Goal: Contribute content: Contribute content

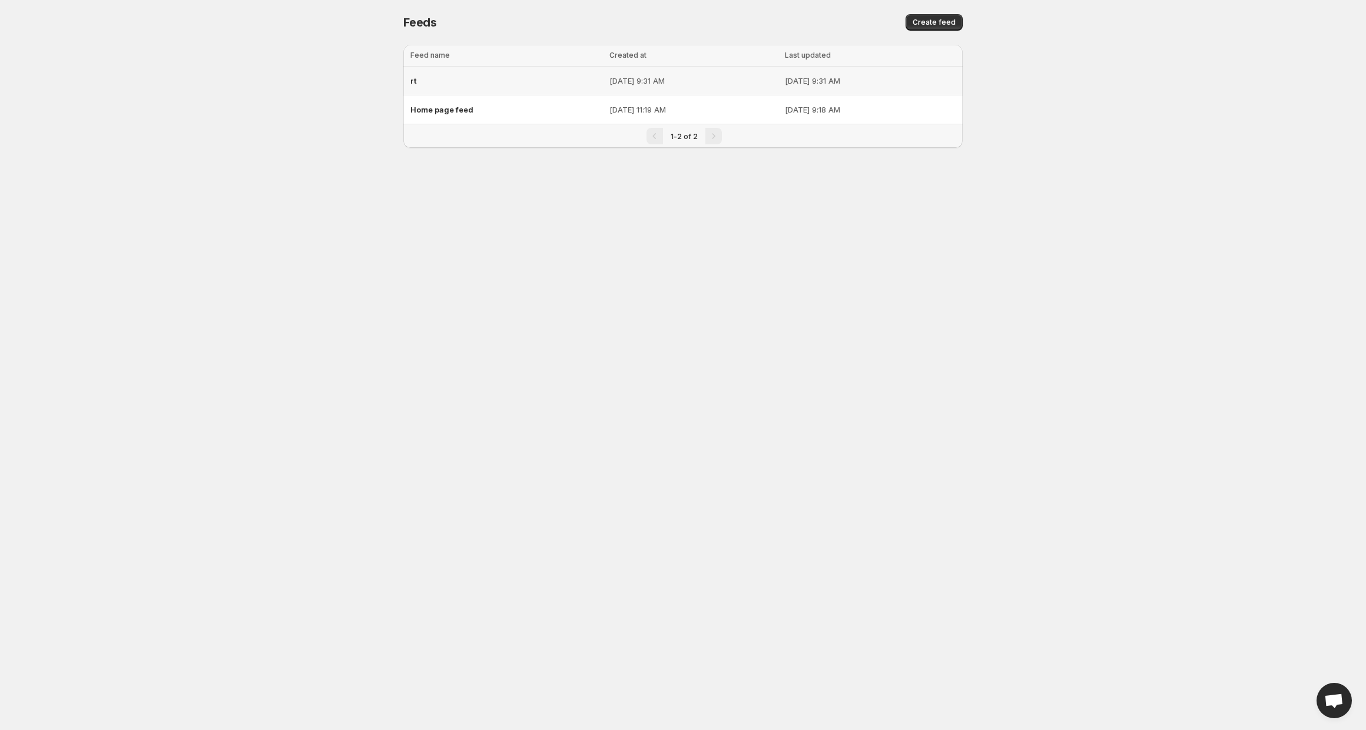
click at [472, 77] on div "rt" at bounding box center [506, 80] width 192 height 21
click at [480, 107] on div "Home page feed" at bounding box center [506, 109] width 192 height 21
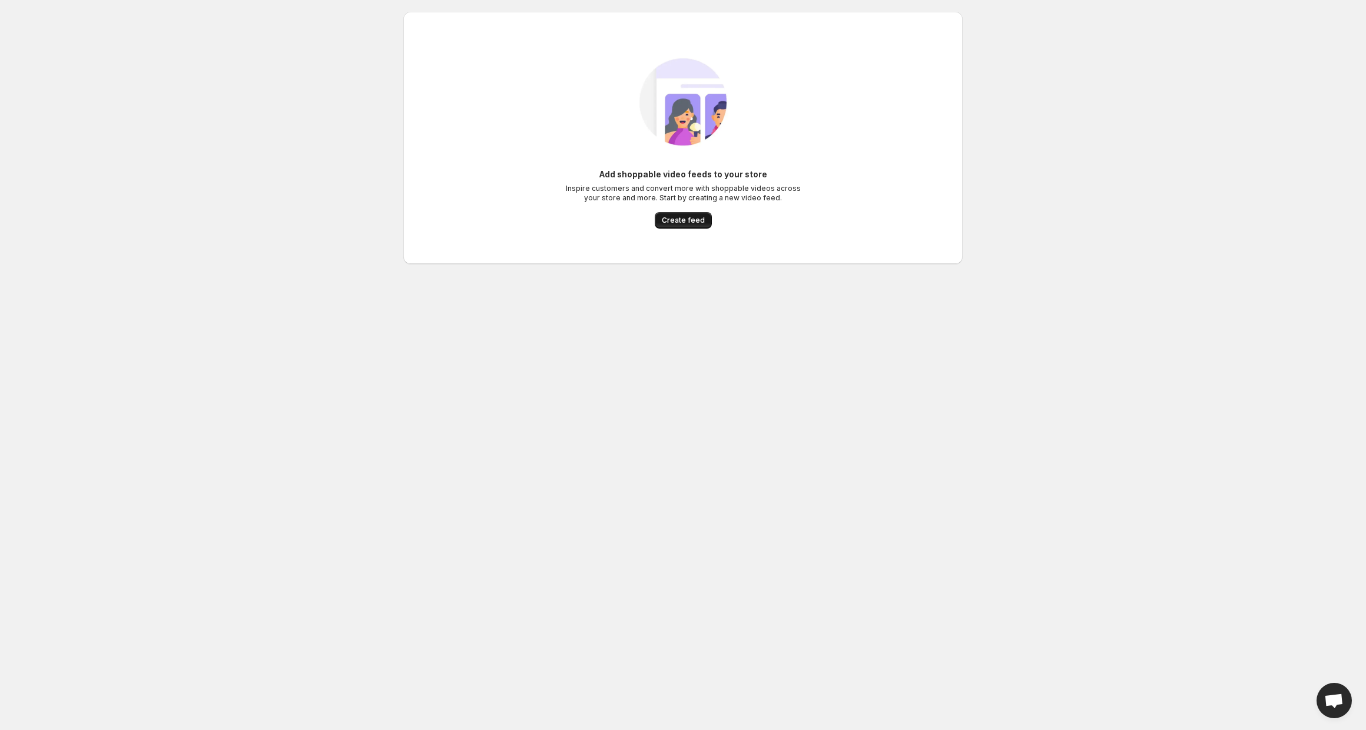
click at [689, 225] on button "Create feed" at bounding box center [683, 220] width 57 height 16
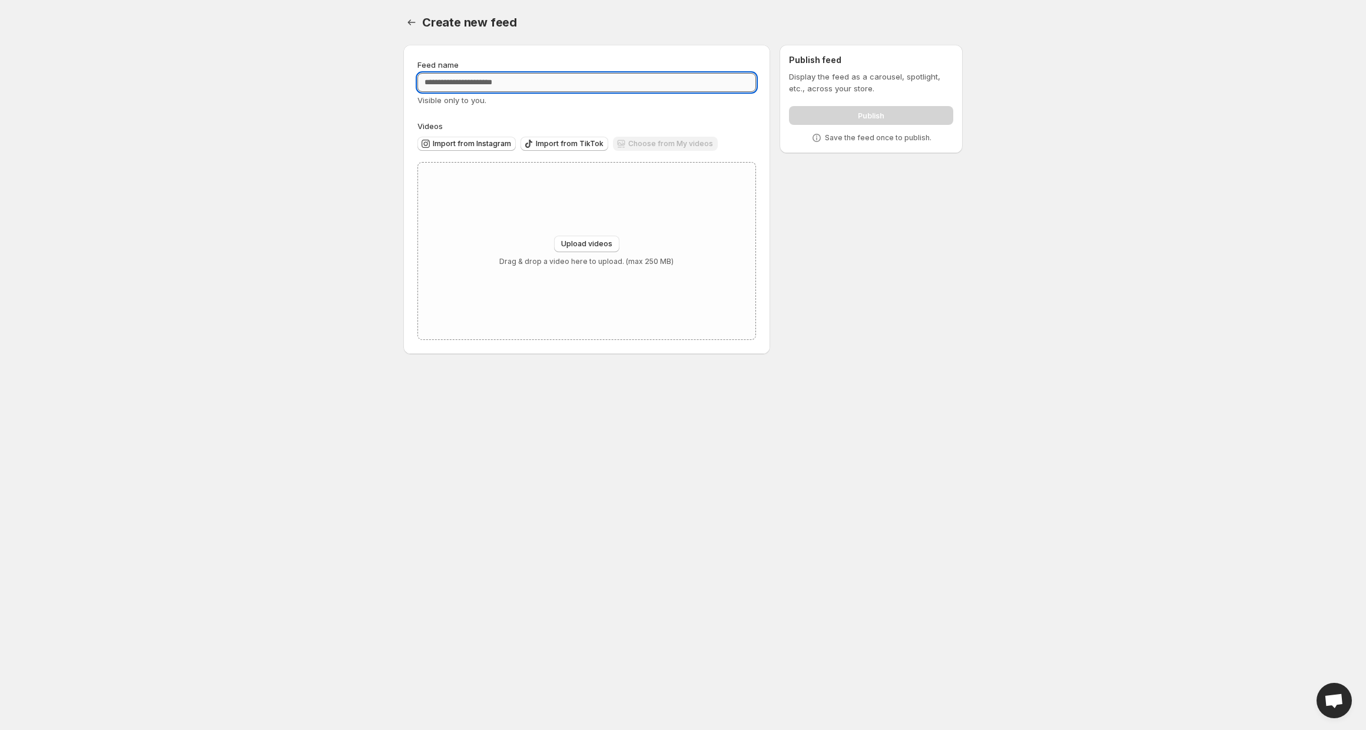
click at [483, 82] on input "Feed name" at bounding box center [586, 82] width 339 height 19
type input "*"
type input "*****"
click at [463, 135] on div "Import from Instagram Import from TikTok Choose from My videos" at bounding box center [584, 142] width 343 height 21
click at [457, 142] on span "Import from Instagram" at bounding box center [472, 143] width 78 height 9
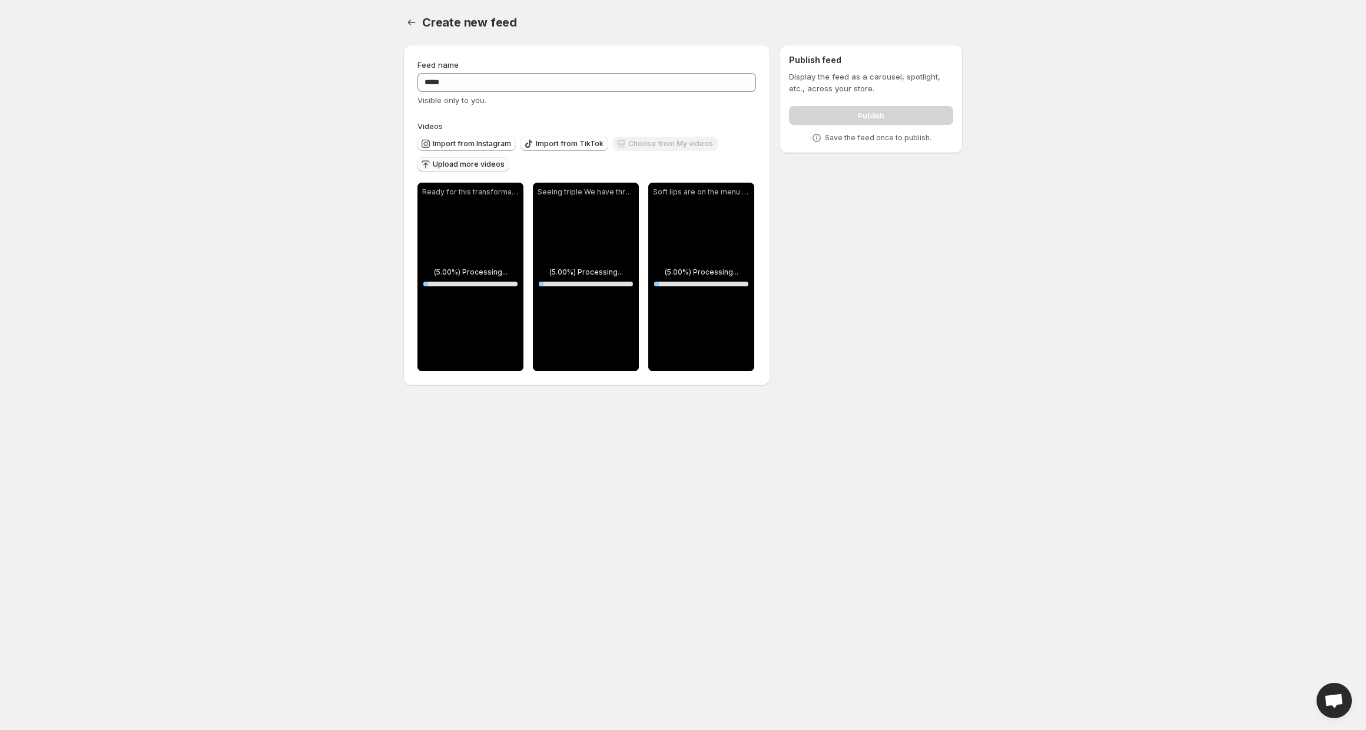
click at [476, 169] on span "Upload more videos" at bounding box center [469, 164] width 72 height 9
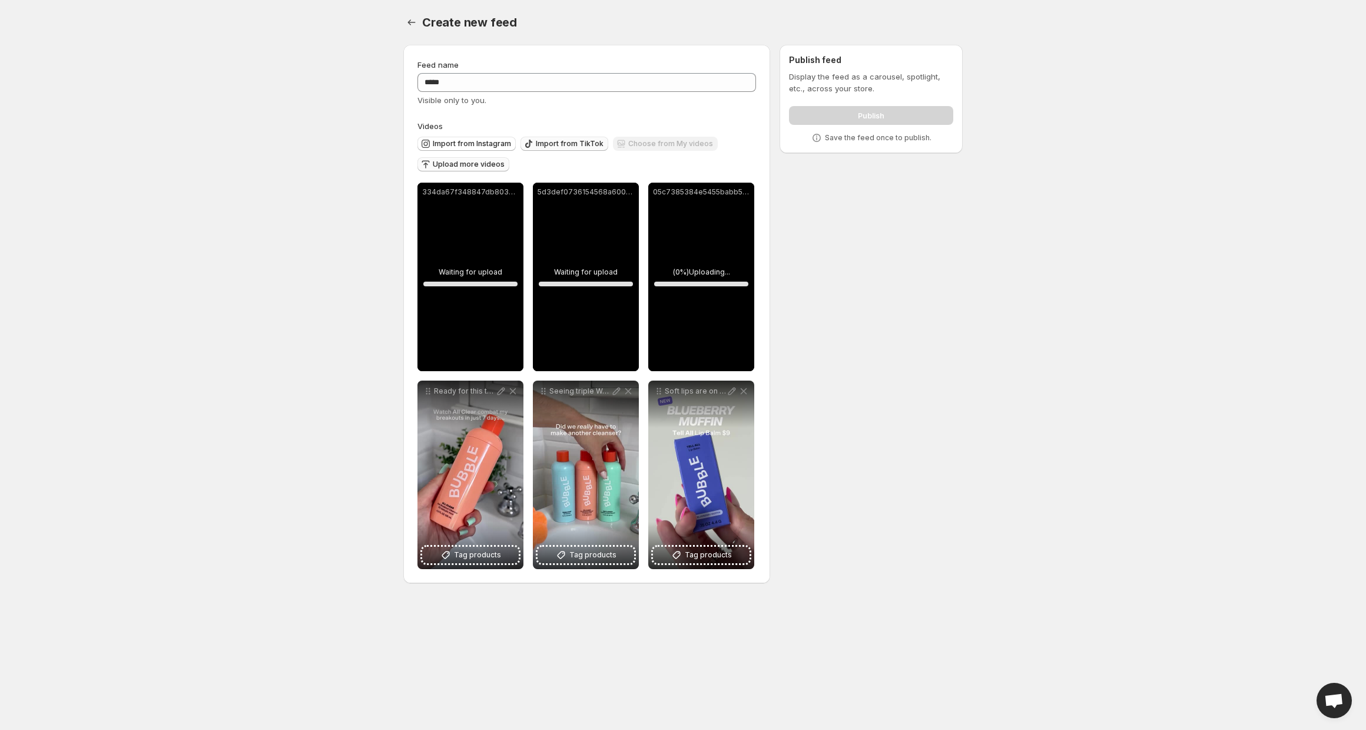
click at [556, 142] on span "Import from TikTok" at bounding box center [570, 143] width 68 height 9
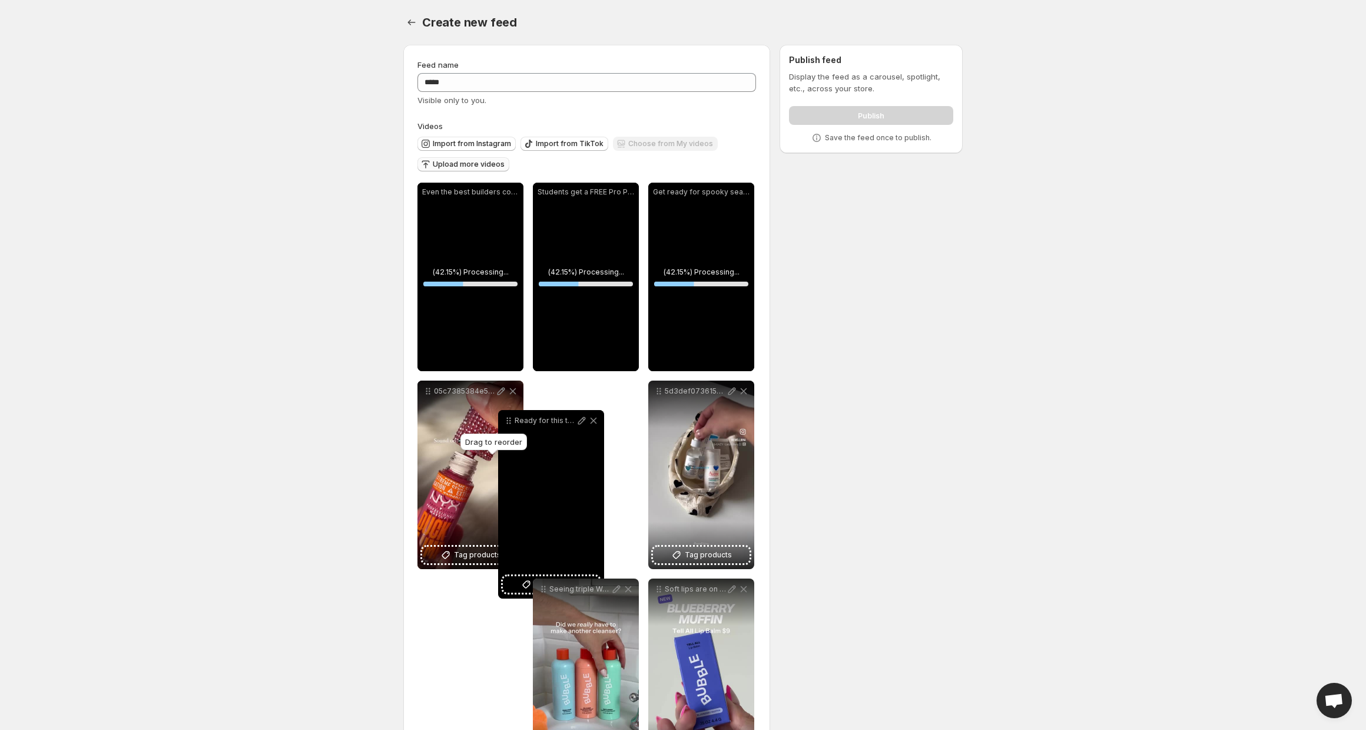
drag, startPoint x: 428, startPoint y: 595, endPoint x: 509, endPoint y: 426, distance: 186.7
click at [509, 426] on icon at bounding box center [509, 421] width 12 height 12
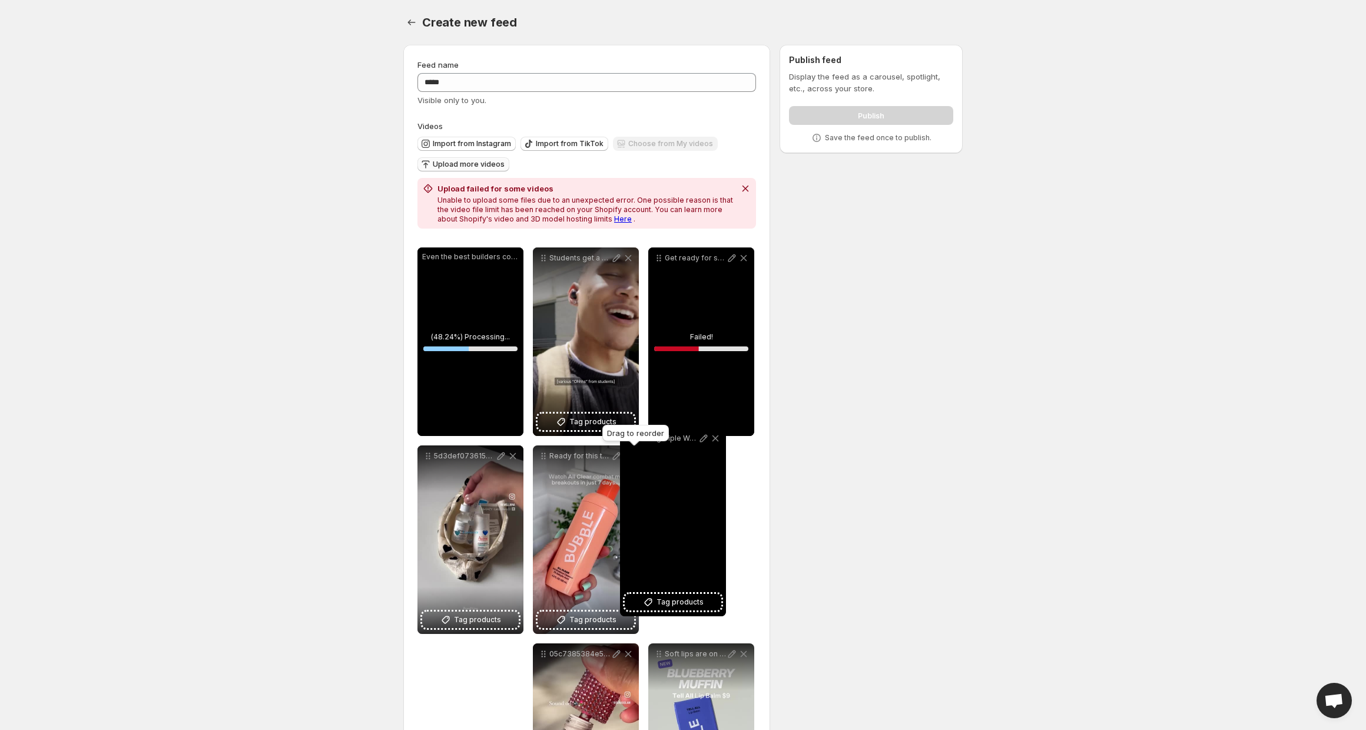
drag, startPoint x: 543, startPoint y: 587, endPoint x: 629, endPoint y: 436, distance: 173.8
click at [629, 436] on body "**********" at bounding box center [683, 365] width 1366 height 730
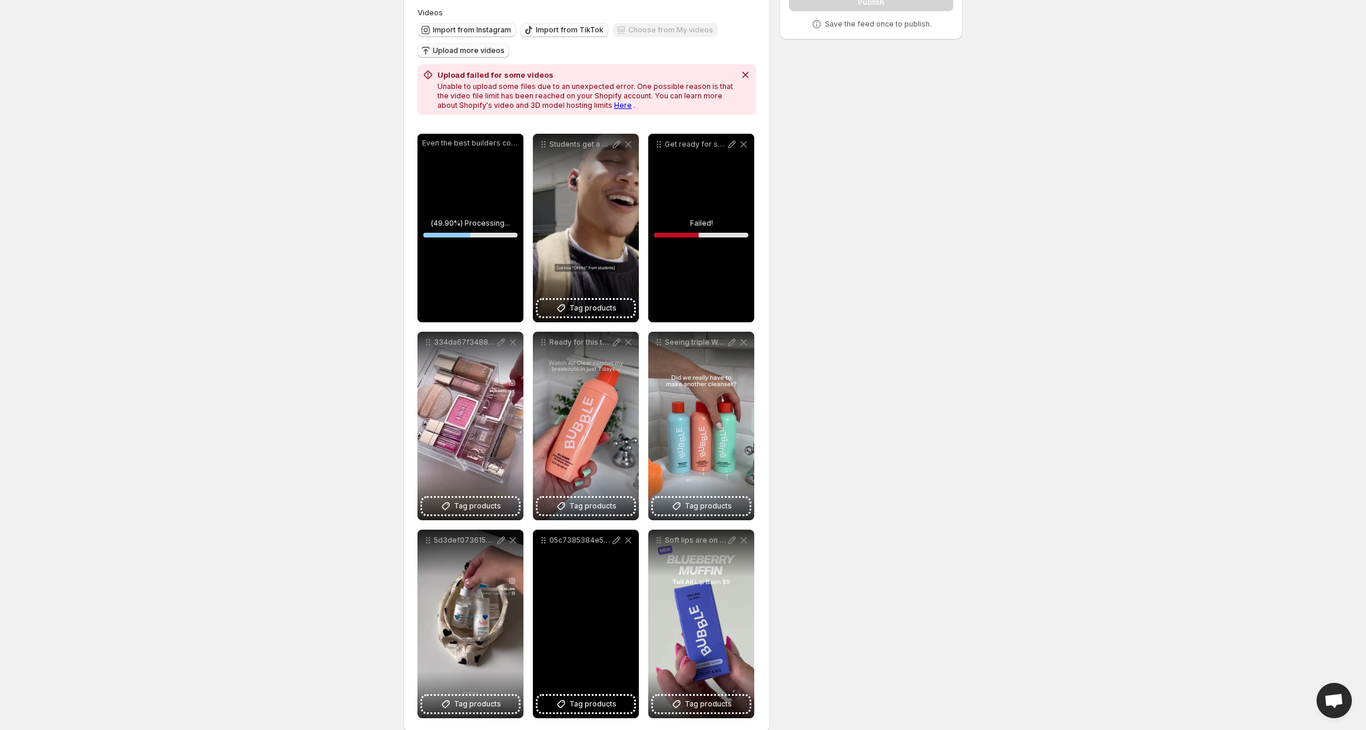
scroll to position [121, 0]
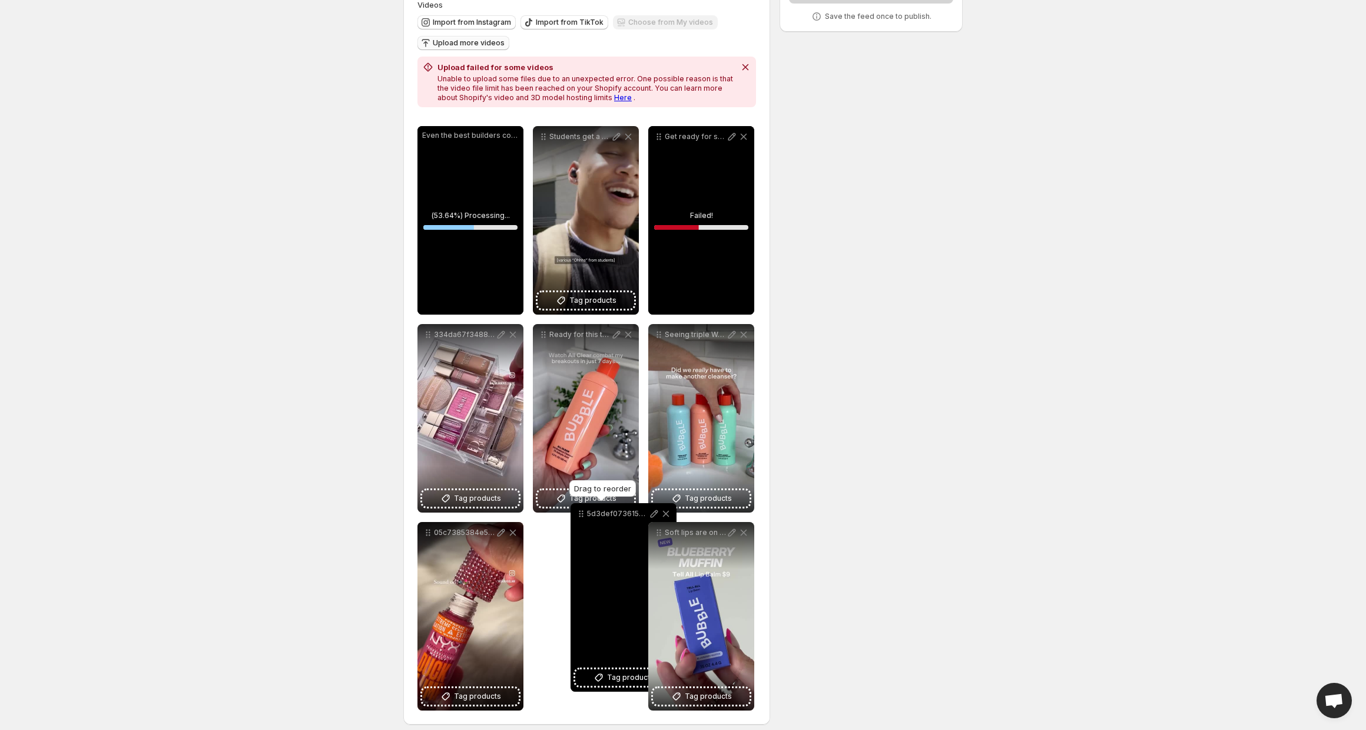
drag, startPoint x: 432, startPoint y: 533, endPoint x: 570, endPoint y: 524, distance: 138.7
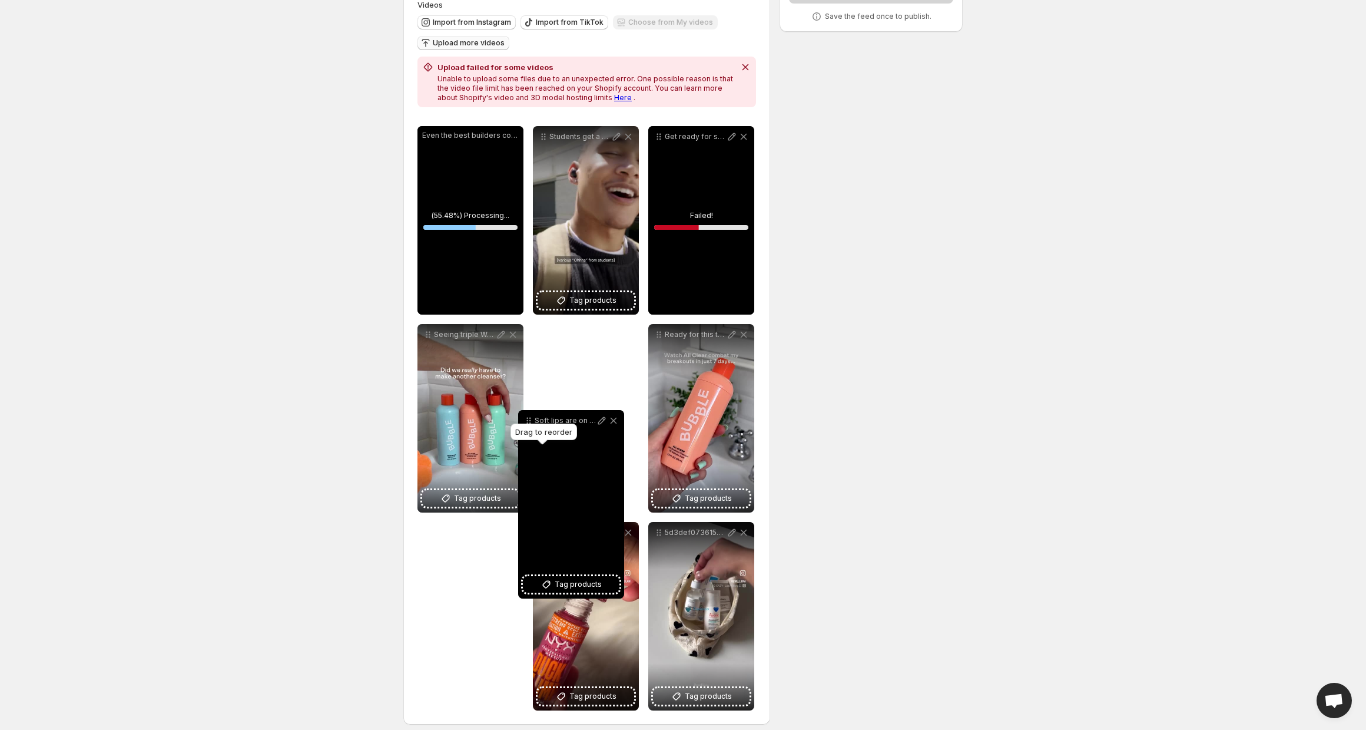
drag, startPoint x: 658, startPoint y: 532, endPoint x: 529, endPoint y: 420, distance: 170.7
click at [529, 420] on icon at bounding box center [529, 421] width 12 height 12
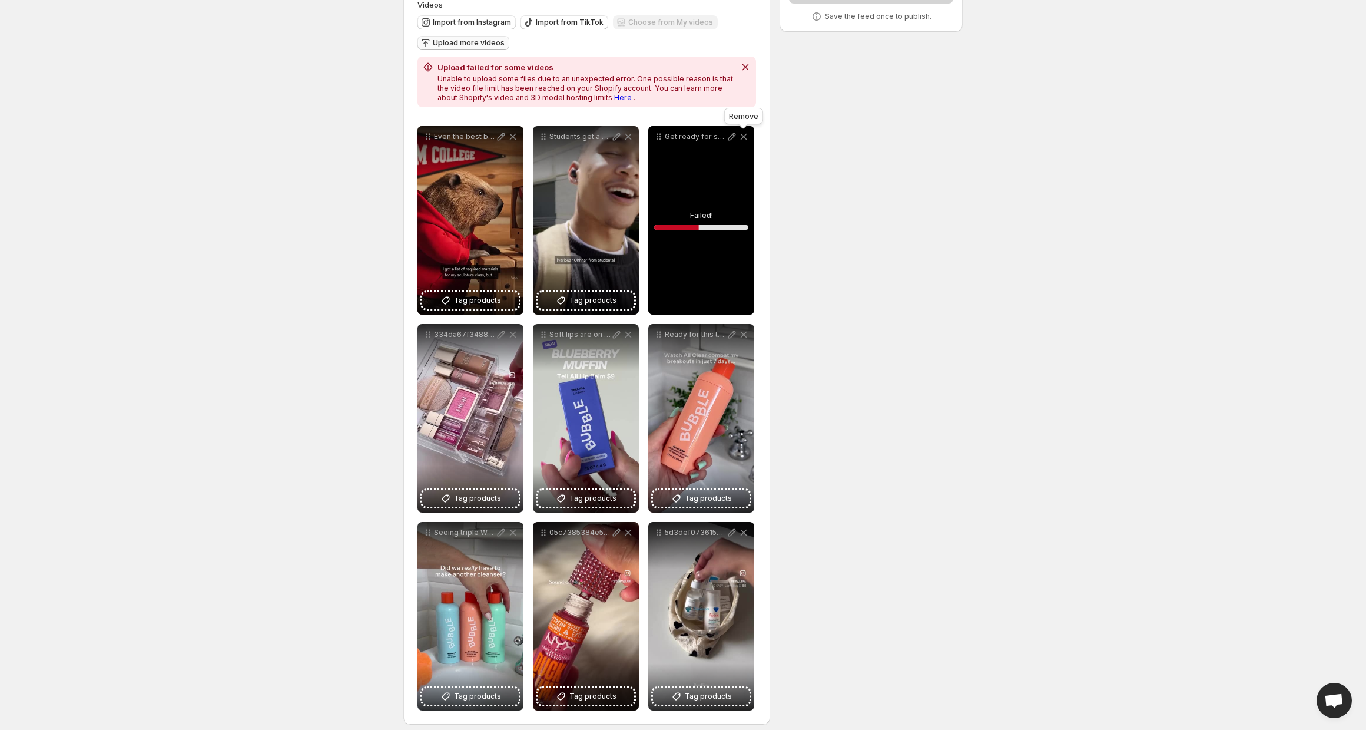
click at [748, 138] on icon at bounding box center [744, 137] width 12 height 12
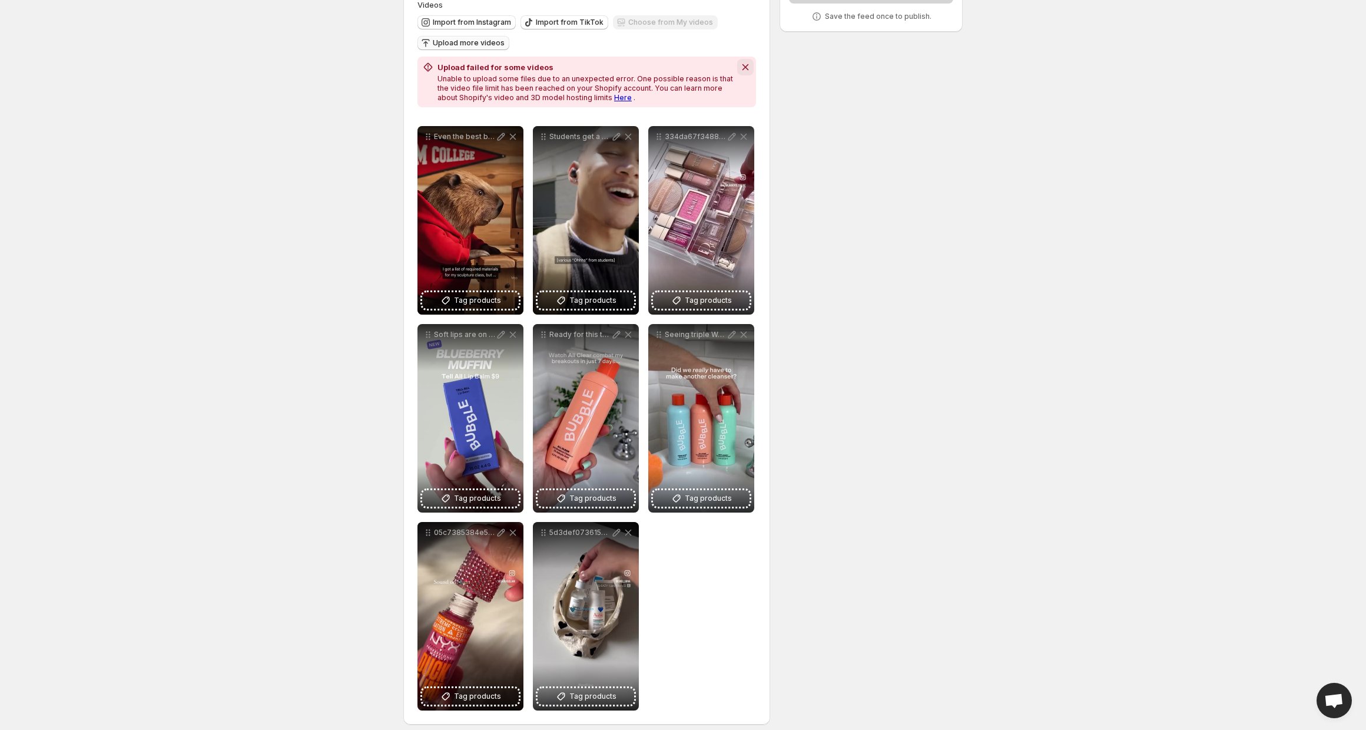
click at [744, 71] on icon "Dismiss notification" at bounding box center [746, 67] width 12 height 12
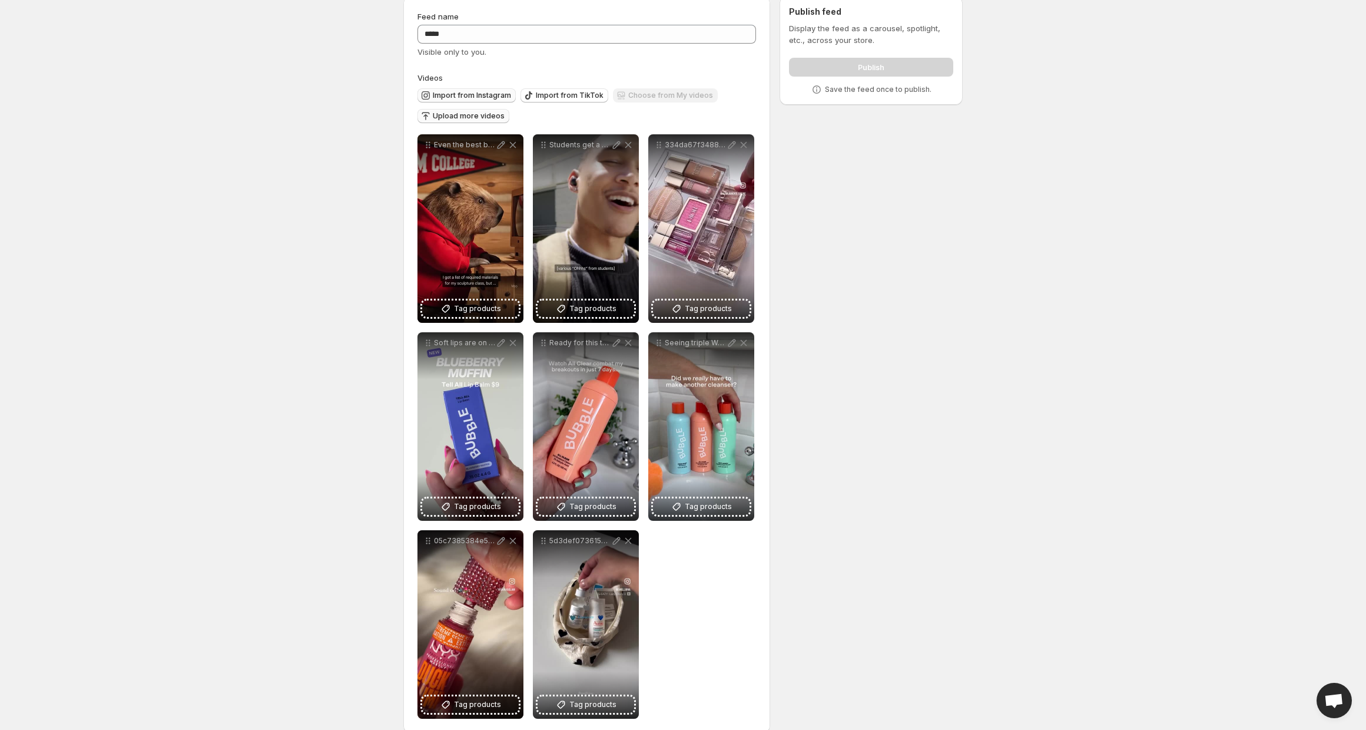
scroll to position [31, 0]
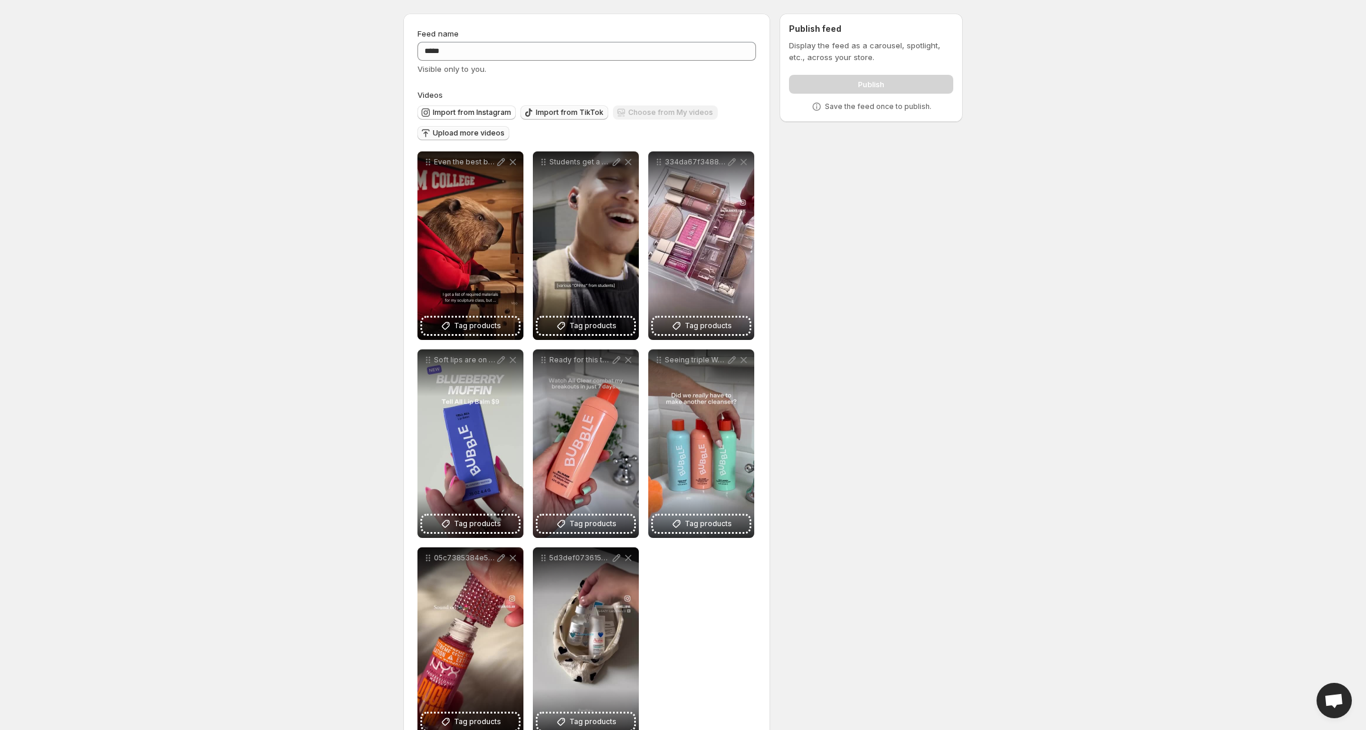
click at [562, 108] on span "Import from TikTok" at bounding box center [570, 112] width 68 height 9
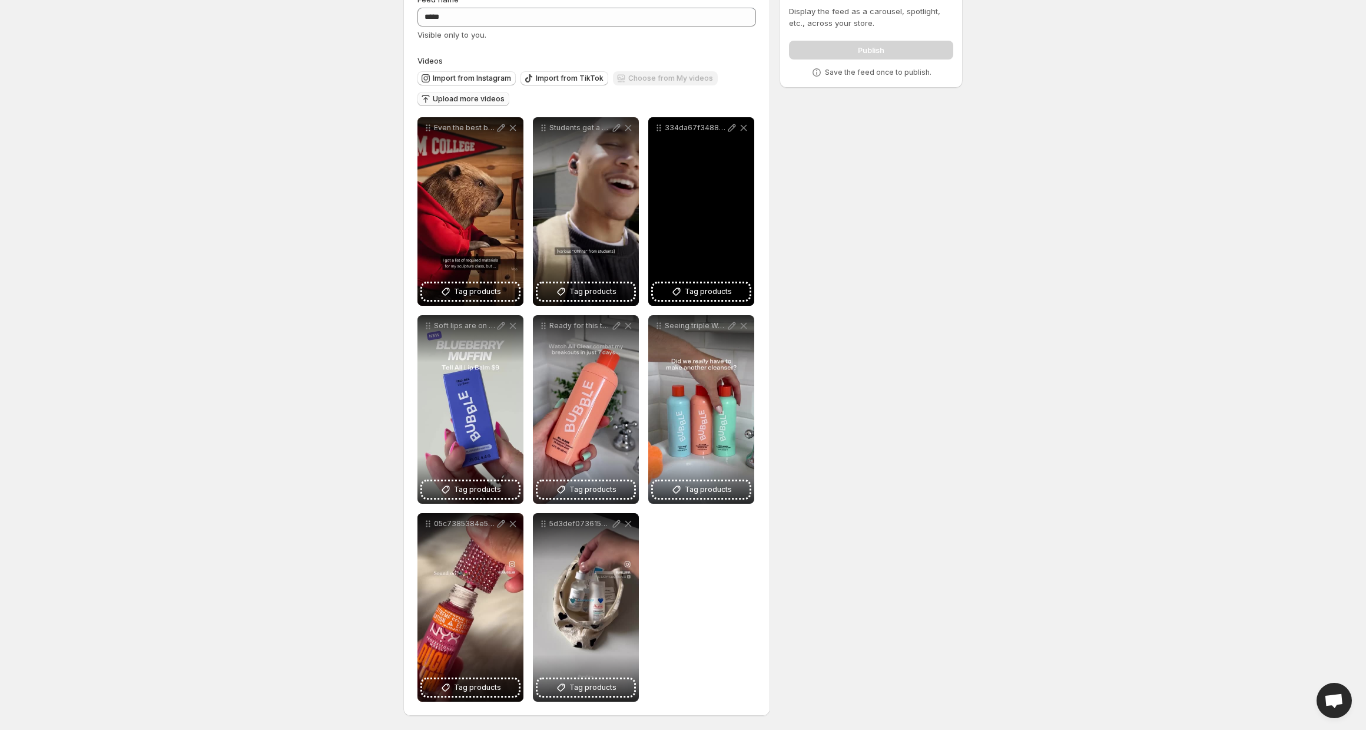
scroll to position [0, 0]
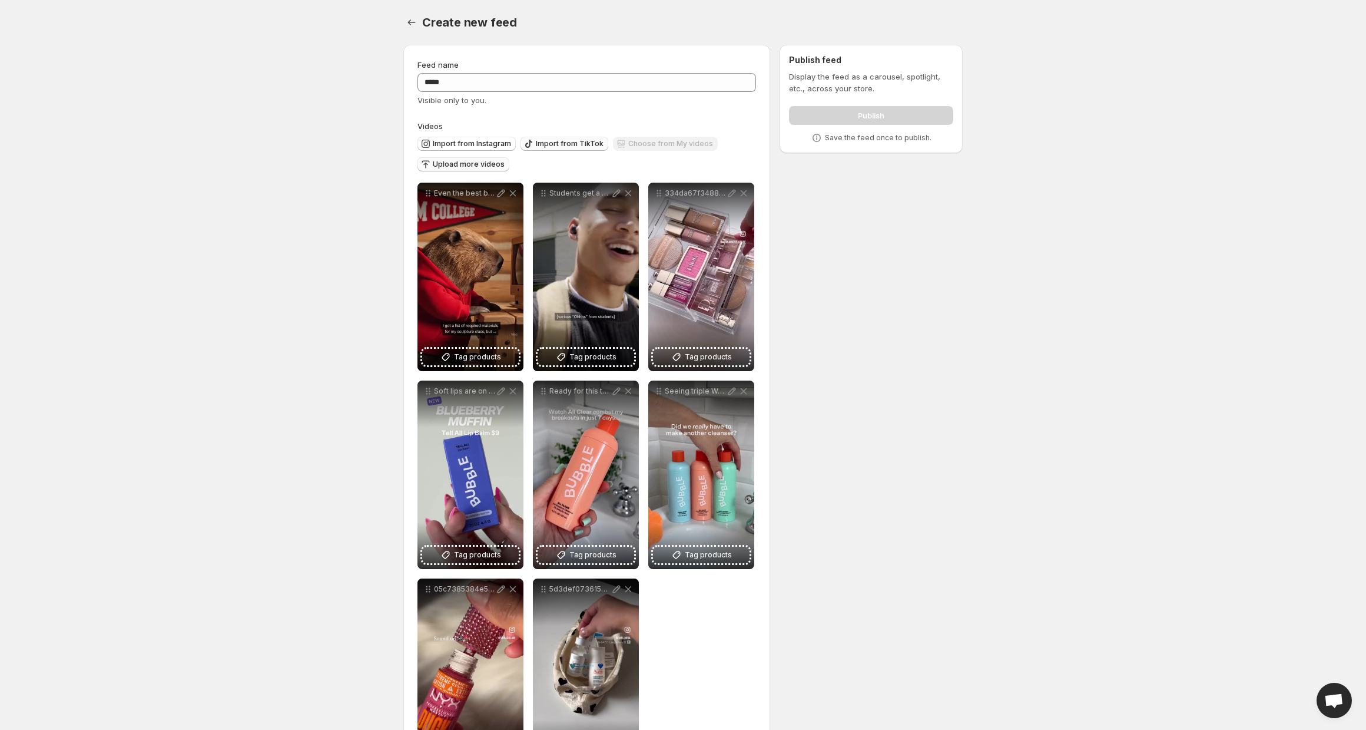
click at [579, 141] on span "Import from TikTok" at bounding box center [570, 143] width 68 height 9
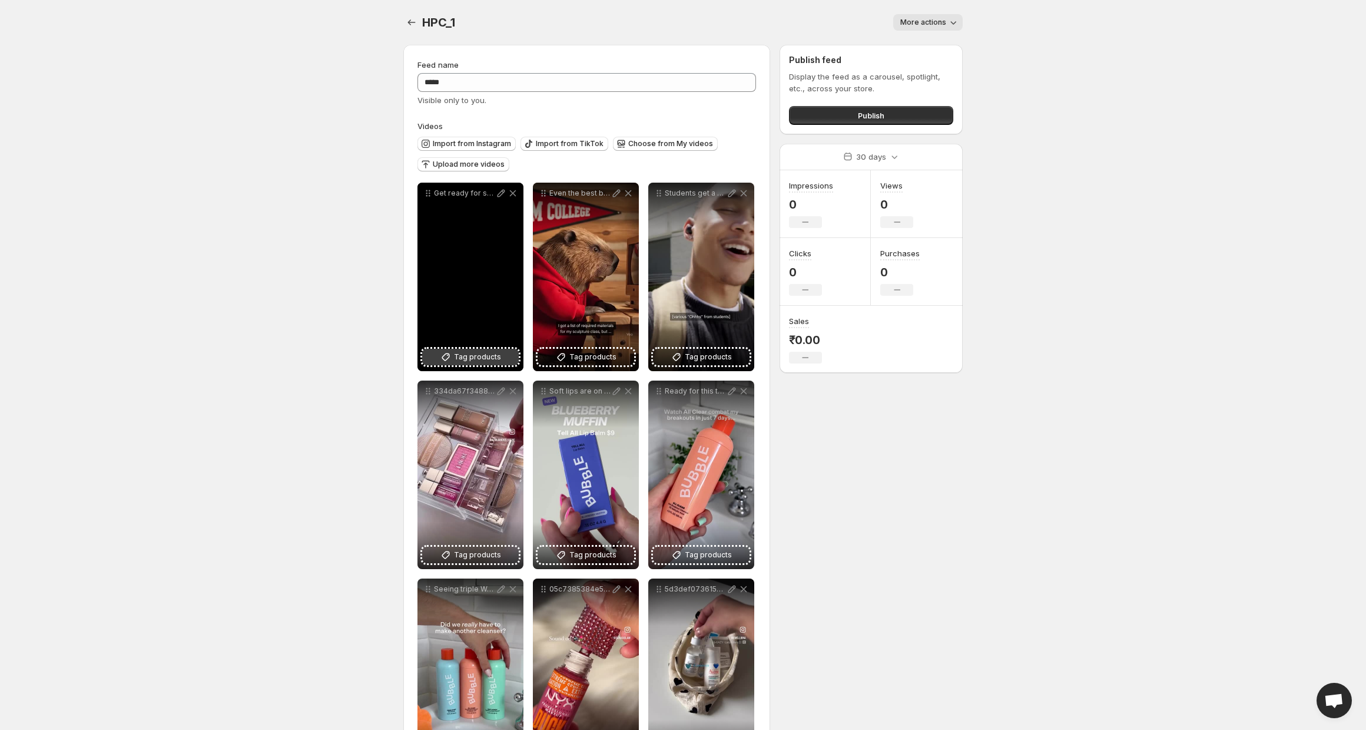
click at [481, 354] on span "Tag products" at bounding box center [477, 357] width 47 height 12
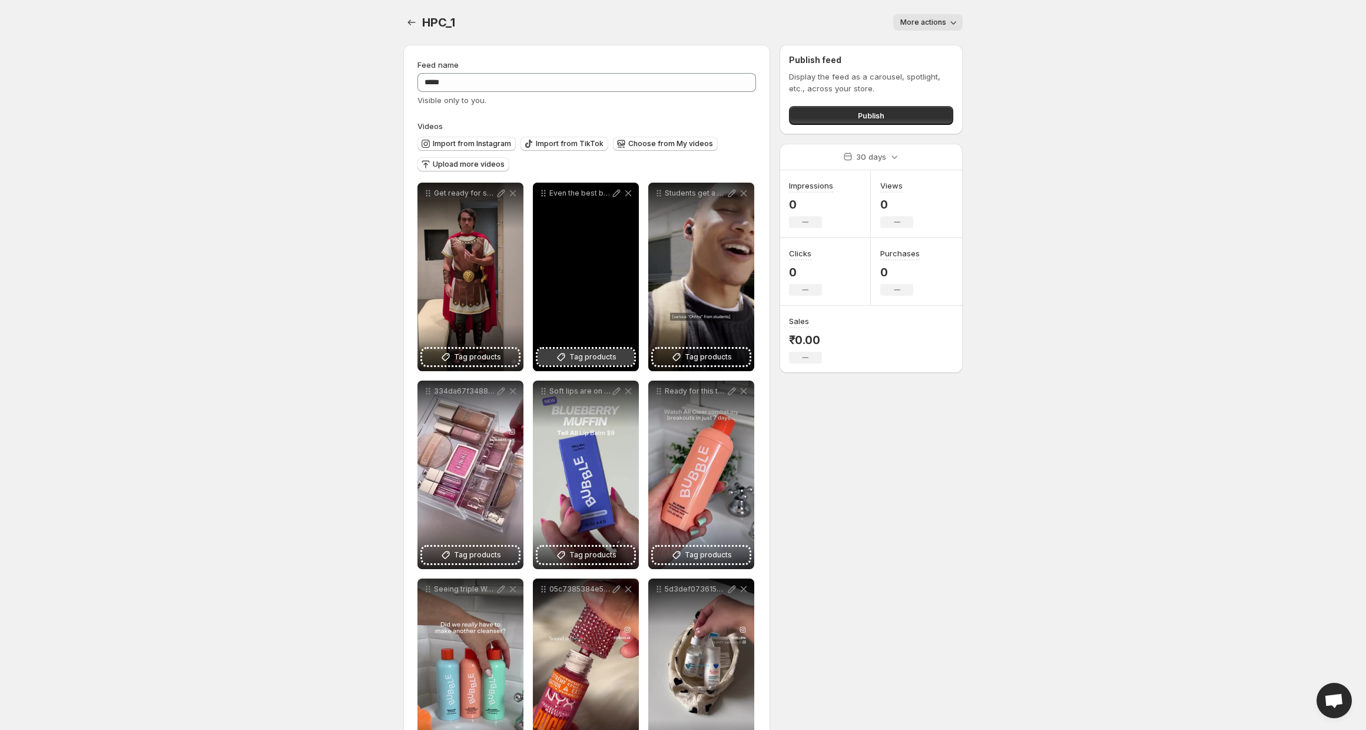
click at [605, 356] on span "Tag products" at bounding box center [592, 357] width 47 height 12
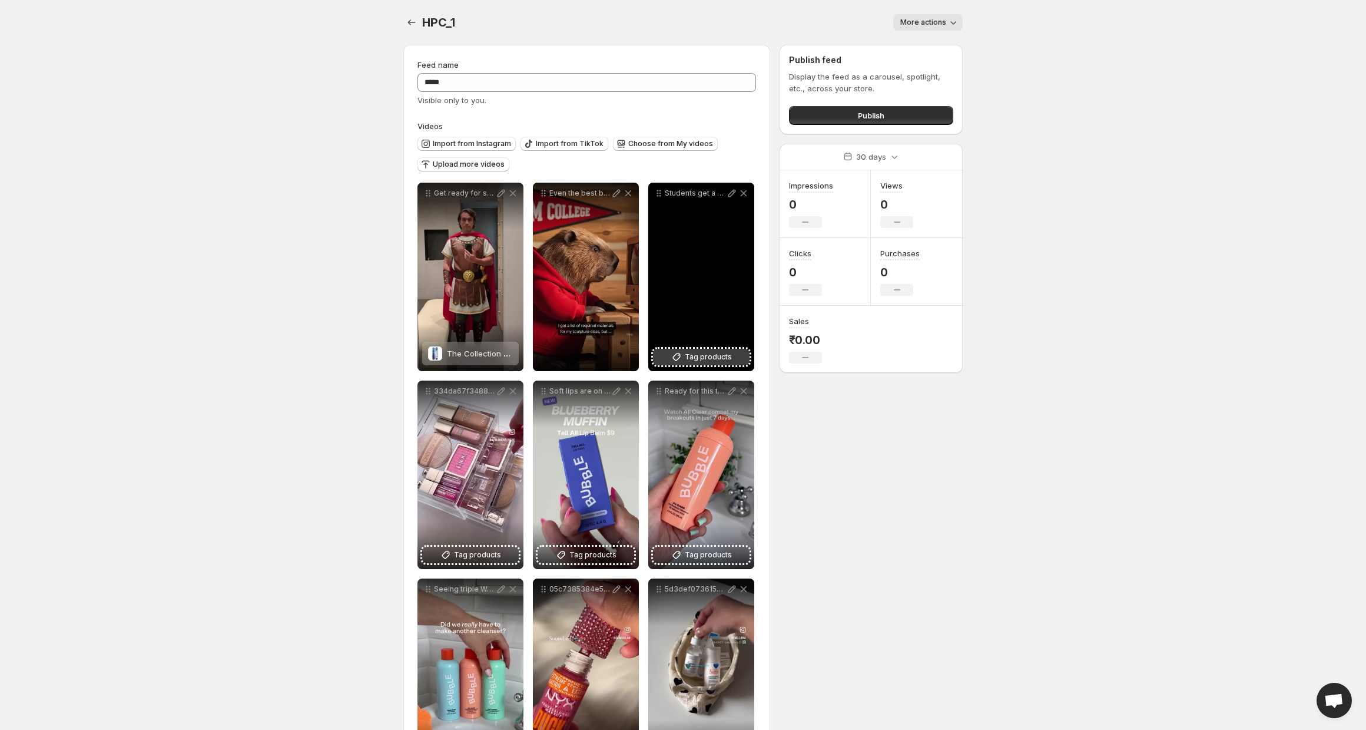
click at [717, 363] on span "Tag products" at bounding box center [708, 357] width 47 height 12
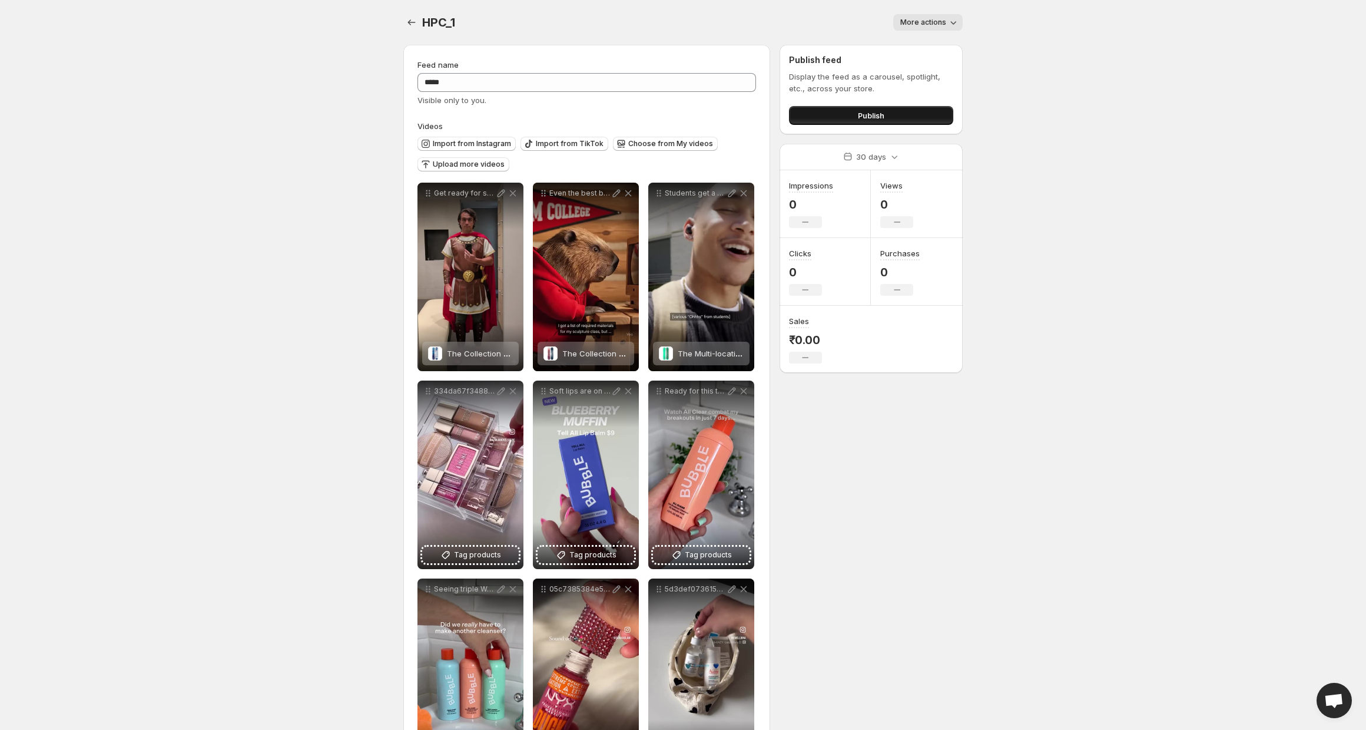
click at [867, 111] on span "Publish" at bounding box center [871, 116] width 26 height 12
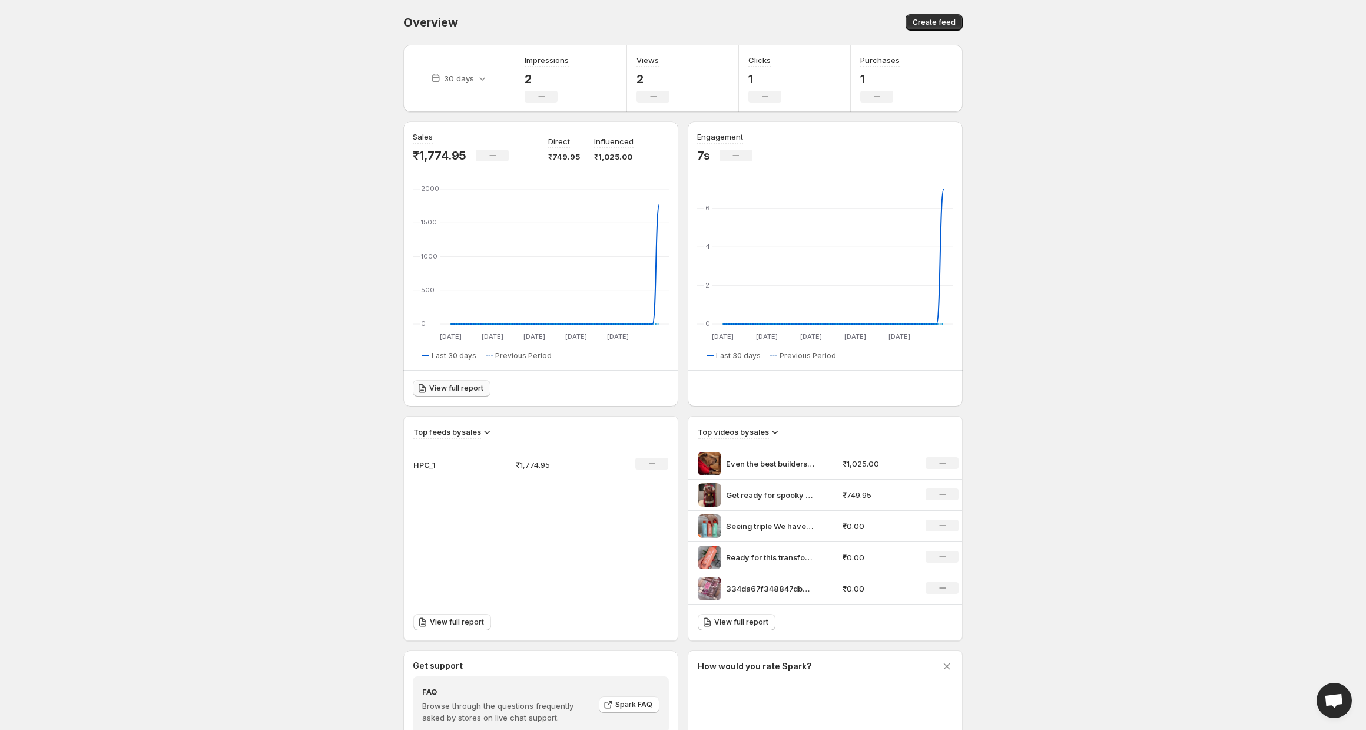
click at [437, 384] on span "View full report" at bounding box center [456, 387] width 54 height 9
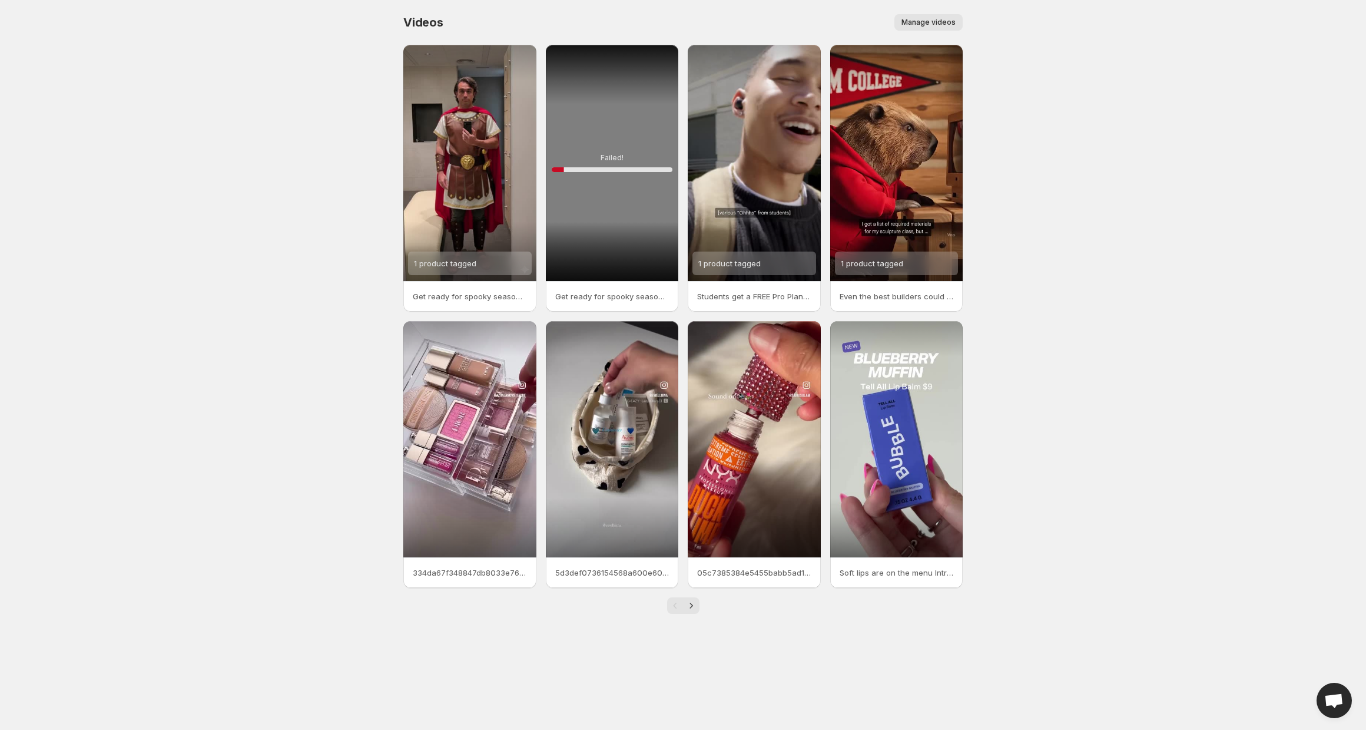
click at [607, 259] on div "Failed! 10 %" at bounding box center [612, 163] width 133 height 236
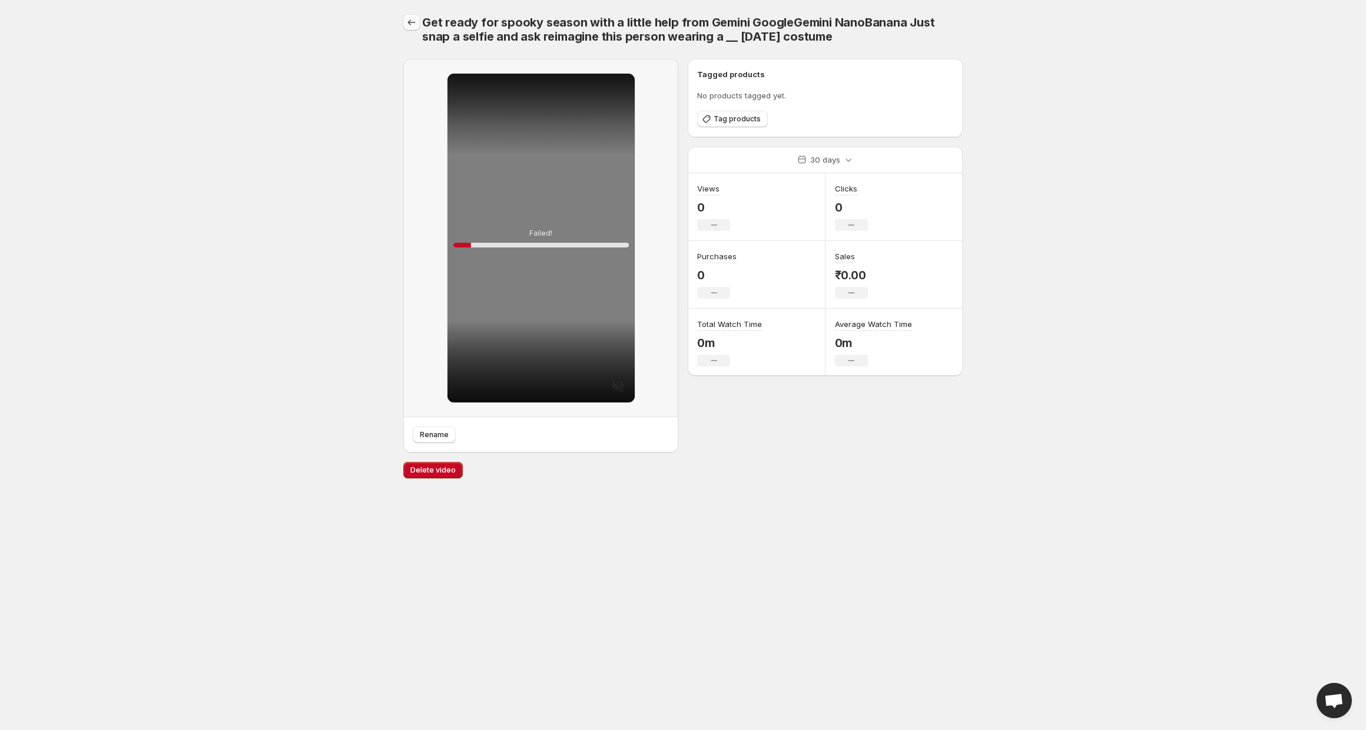
click at [411, 30] on button "Settings" at bounding box center [411, 22] width 16 height 16
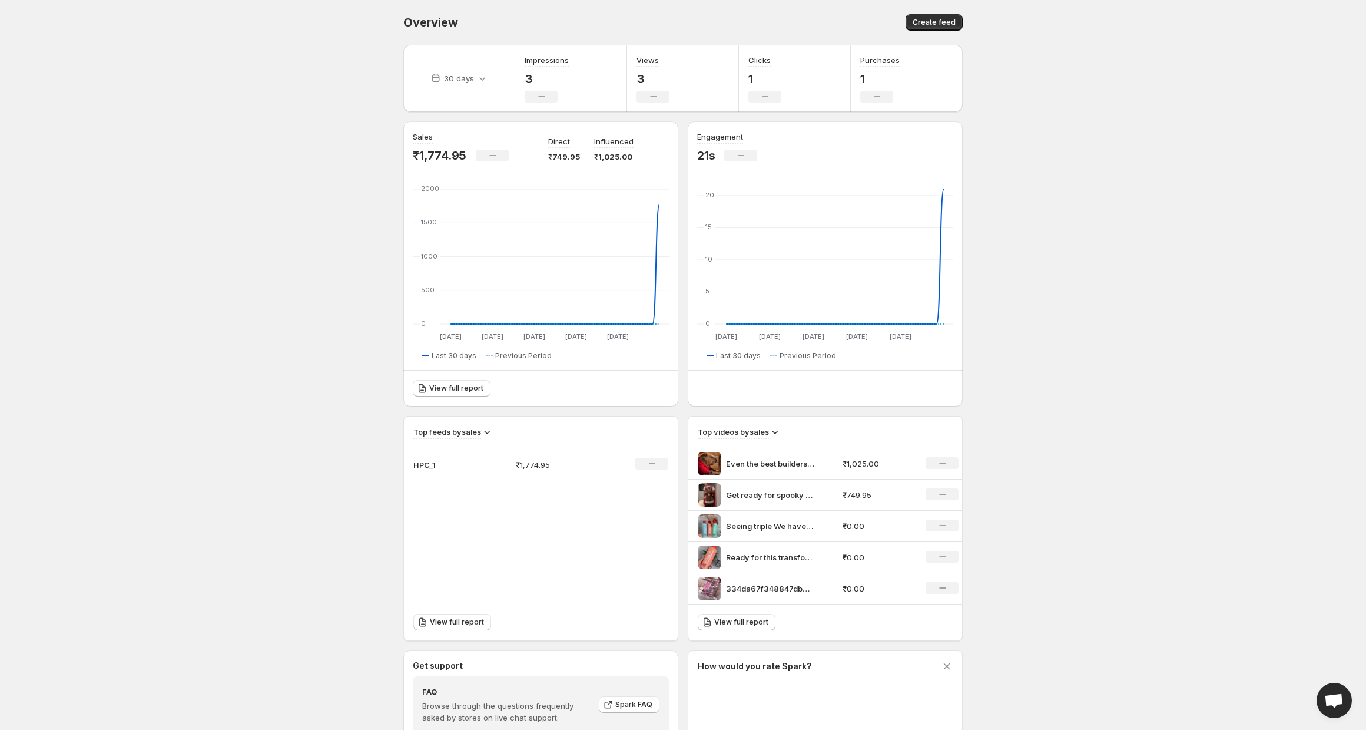
click at [238, 165] on body "Home Feeds Videos Subscription Settings Overview. This page is ready Overview C…" at bounding box center [683, 365] width 1366 height 730
click at [954, 30] on button "Create feed" at bounding box center [934, 22] width 57 height 16
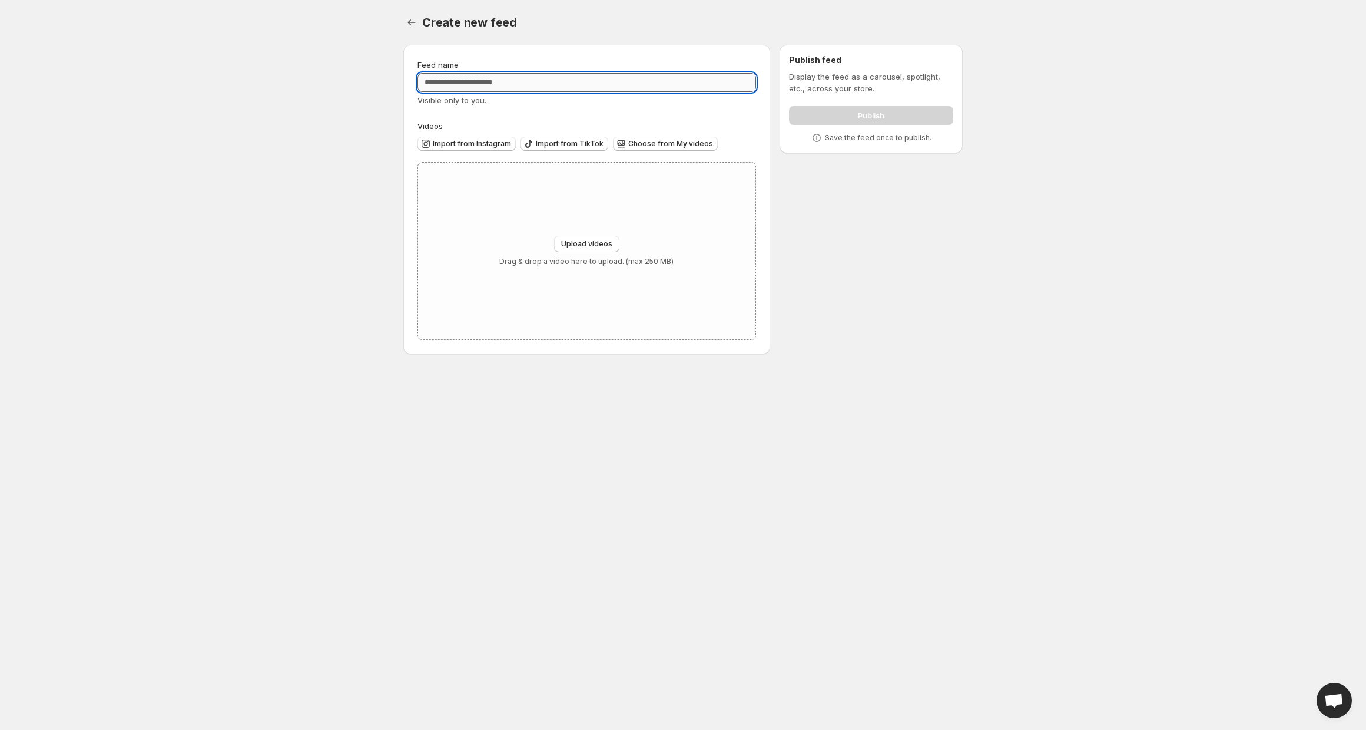
click at [532, 87] on input "Feed name" at bounding box center [586, 82] width 339 height 19
type input "*"
type input "*****"
click at [483, 145] on span "Import from Instagram" at bounding box center [472, 143] width 78 height 9
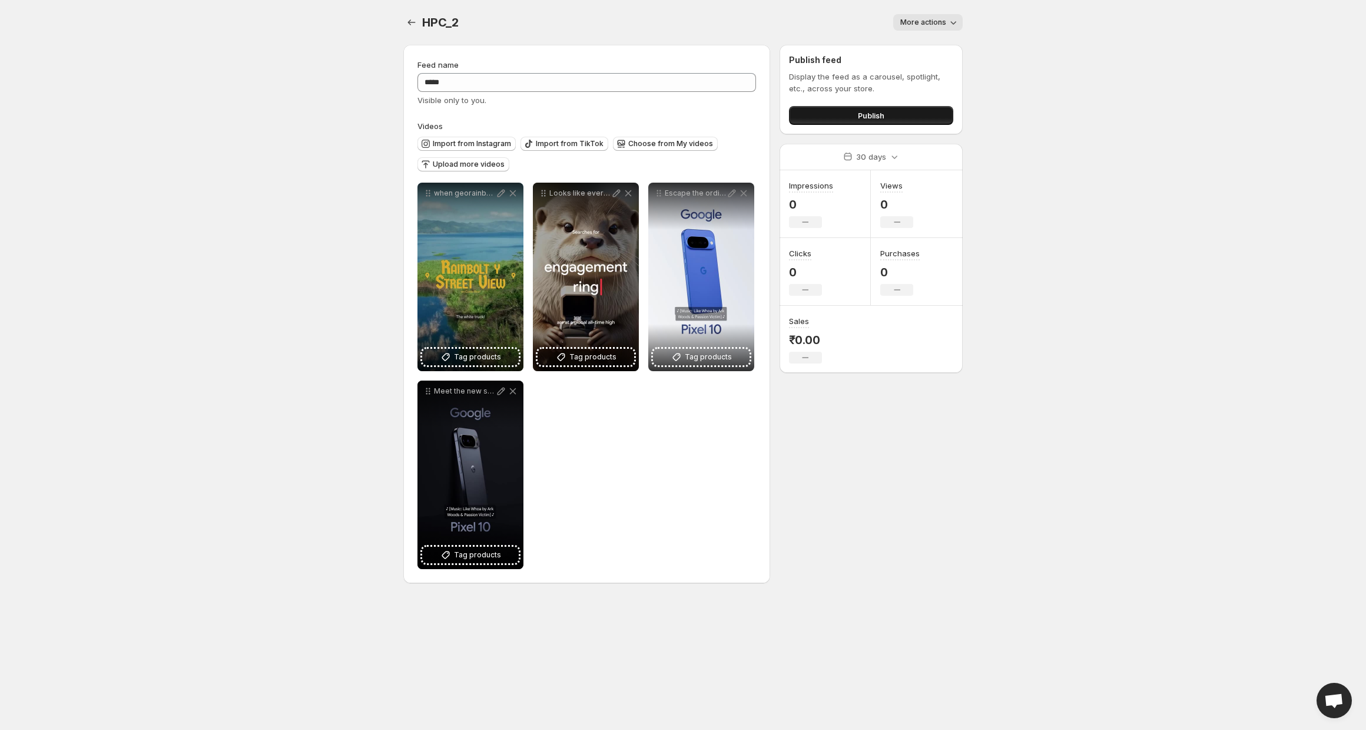
click at [889, 118] on button "Publish" at bounding box center [871, 115] width 164 height 19
click at [810, 119] on button "Publish" at bounding box center [871, 115] width 164 height 19
click at [413, 21] on icon "Settings" at bounding box center [412, 22] width 12 height 12
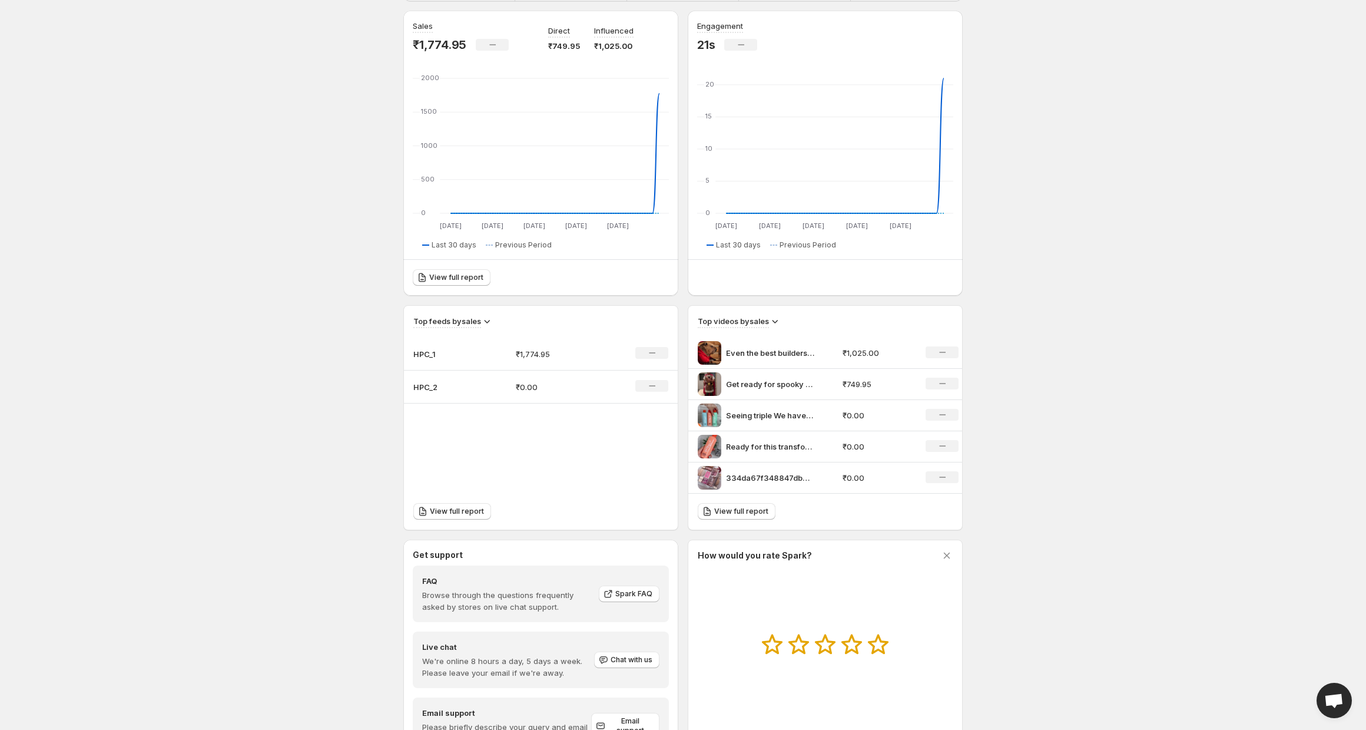
scroll to position [141, 0]
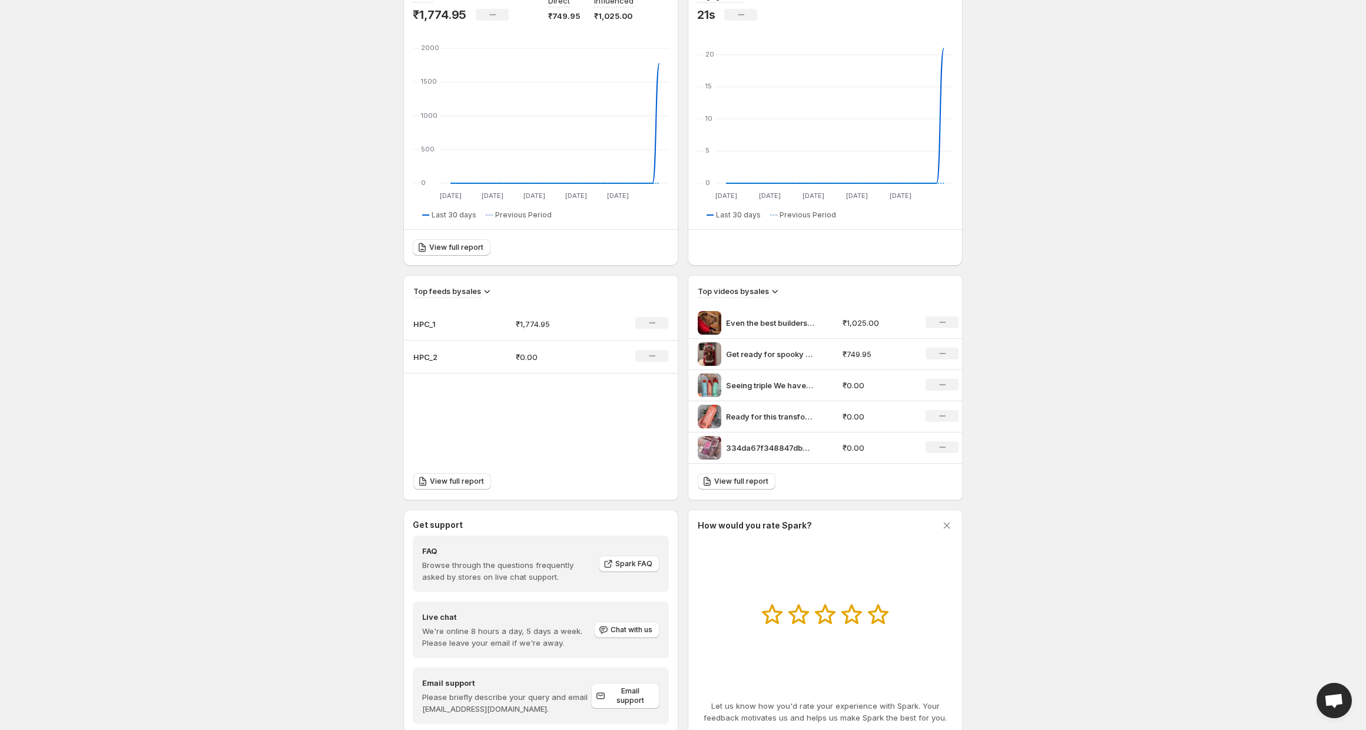
click at [466, 326] on p "HPC_1" at bounding box center [442, 324] width 59 height 12
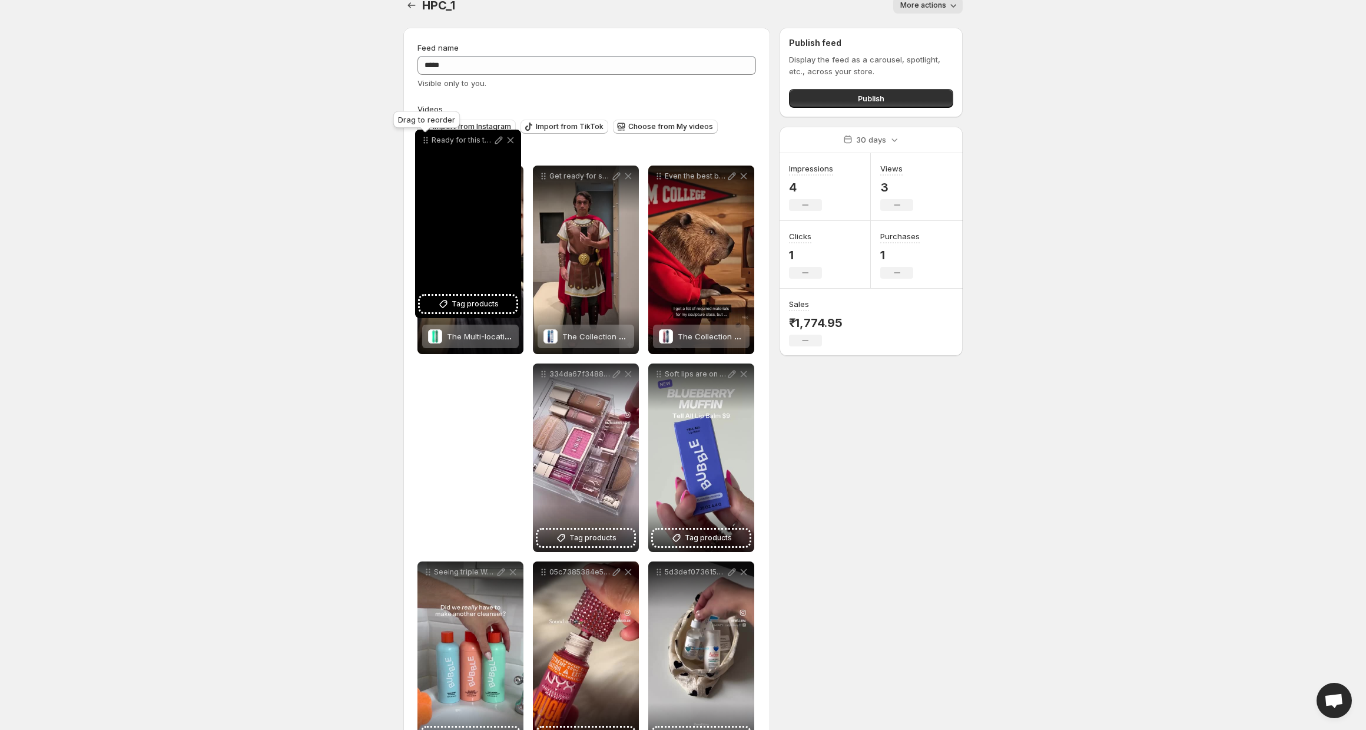
scroll to position [16, 0]
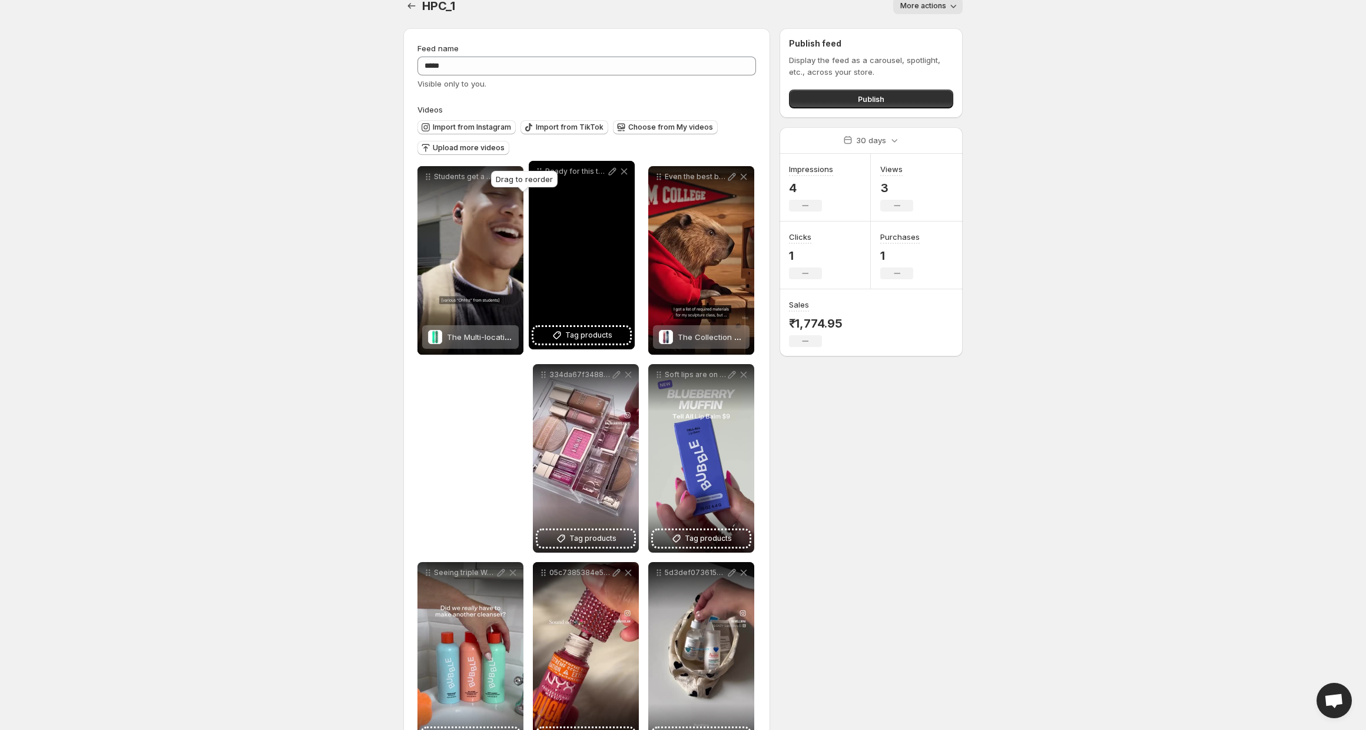
drag, startPoint x: 660, startPoint y: 350, endPoint x: 539, endPoint y: 173, distance: 214.3
click at [539, 173] on body "**********" at bounding box center [683, 349] width 1366 height 730
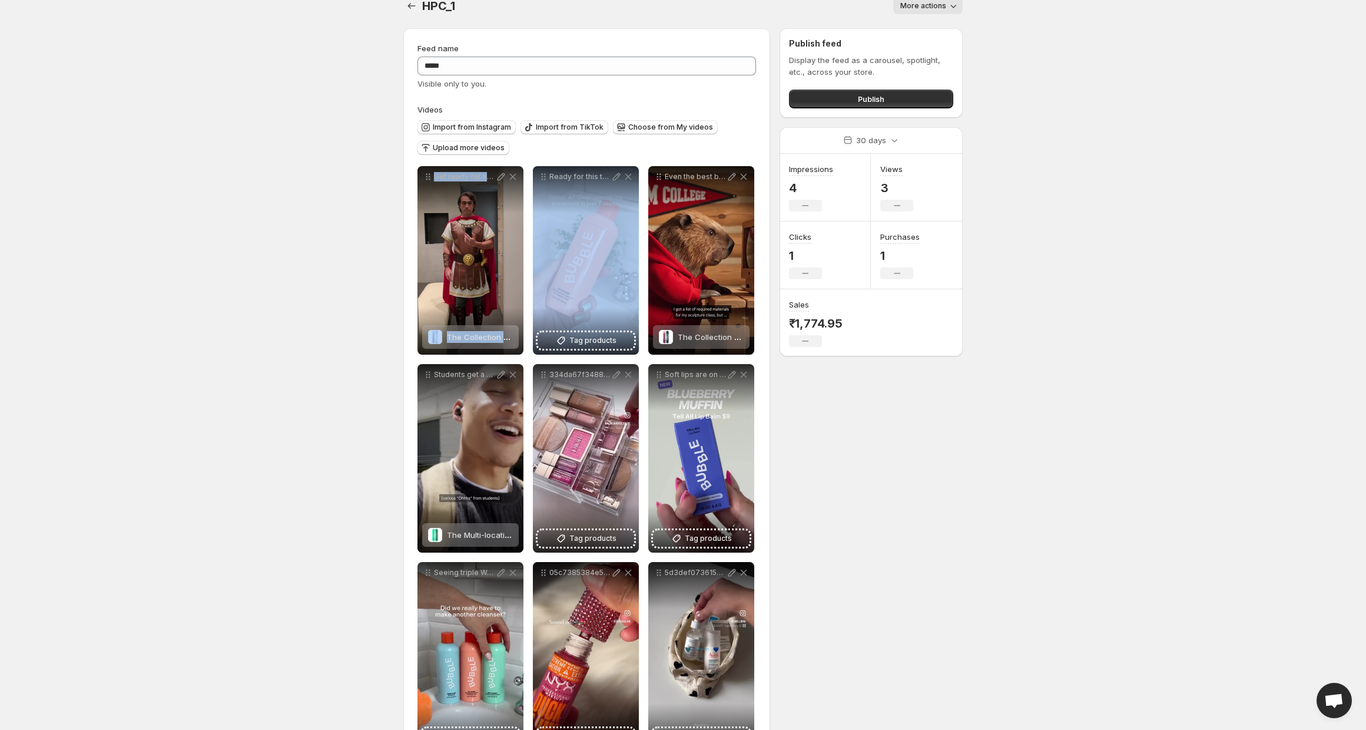
drag, startPoint x: 542, startPoint y: 171, endPoint x: 417, endPoint y: 175, distance: 124.3
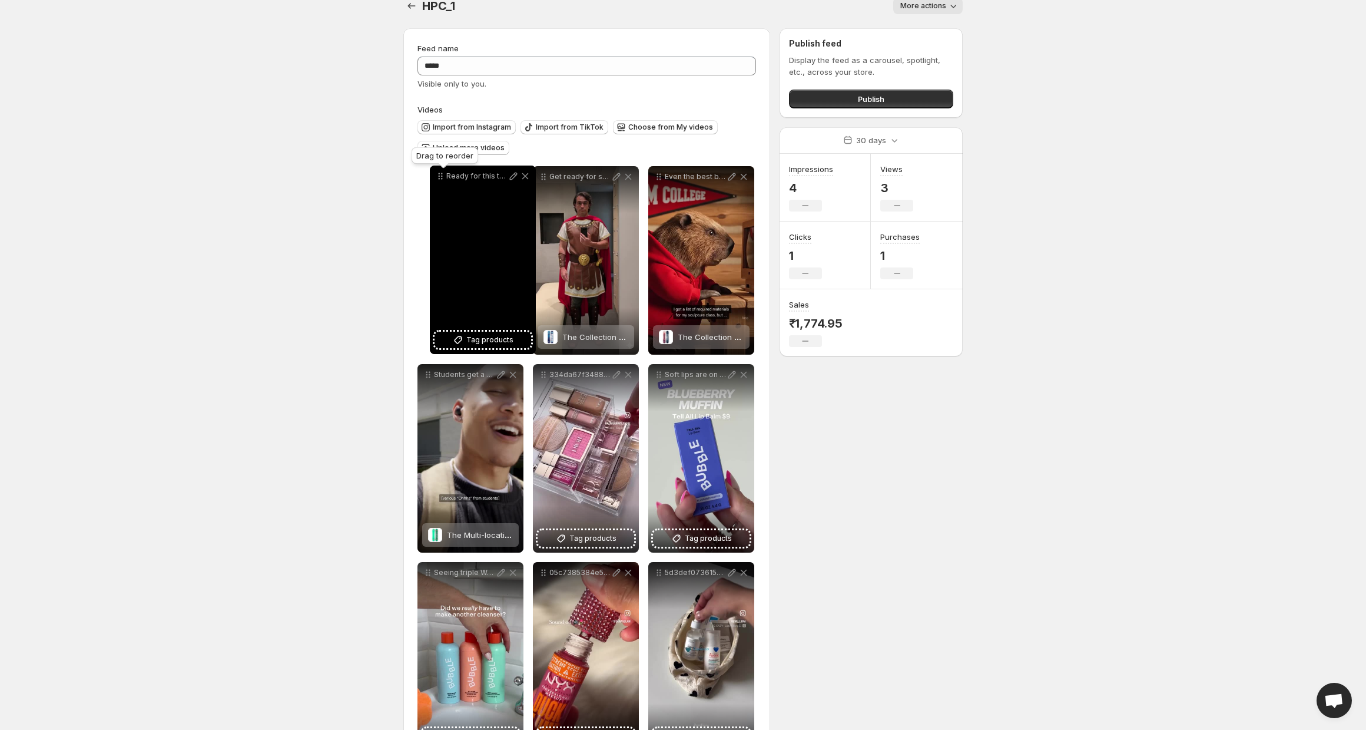
drag, startPoint x: 541, startPoint y: 177, endPoint x: 437, endPoint y: 175, distance: 103.0
click at [437, 175] on icon at bounding box center [441, 176] width 12 height 12
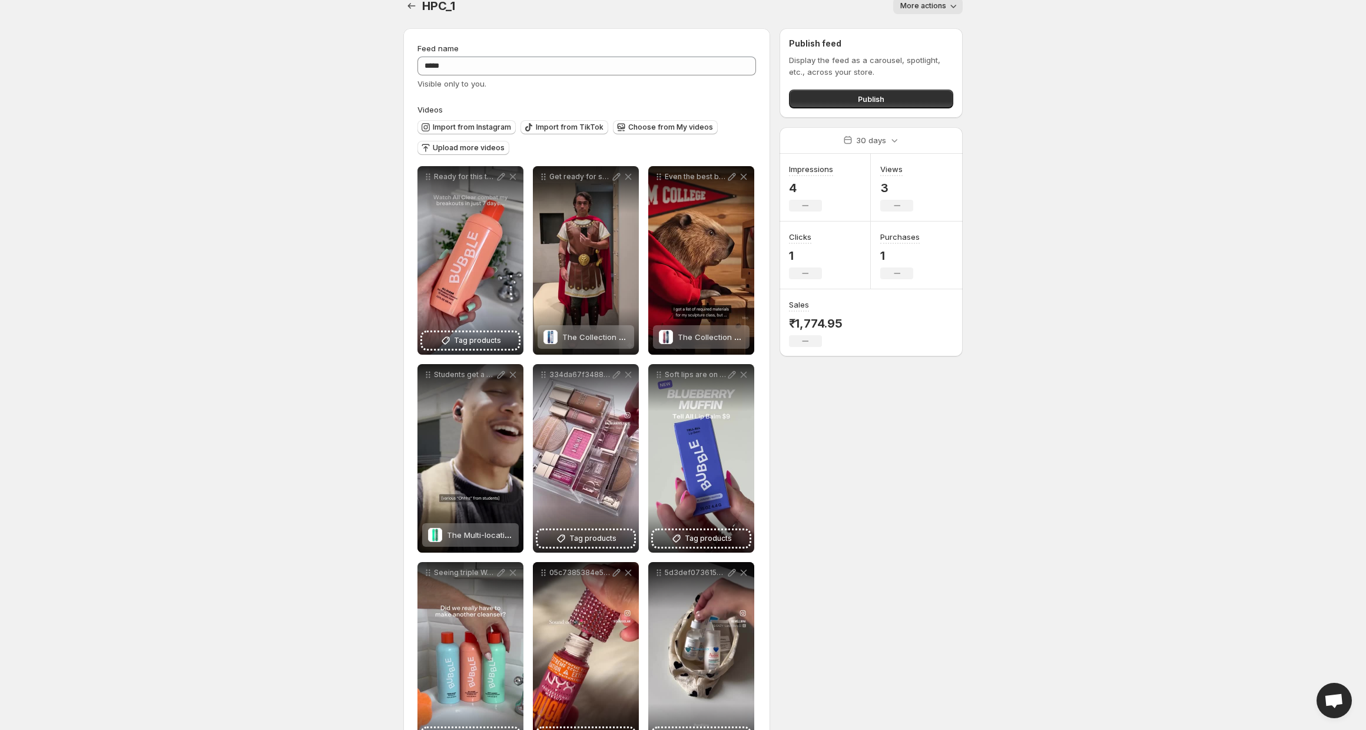
scroll to position [0, 0]
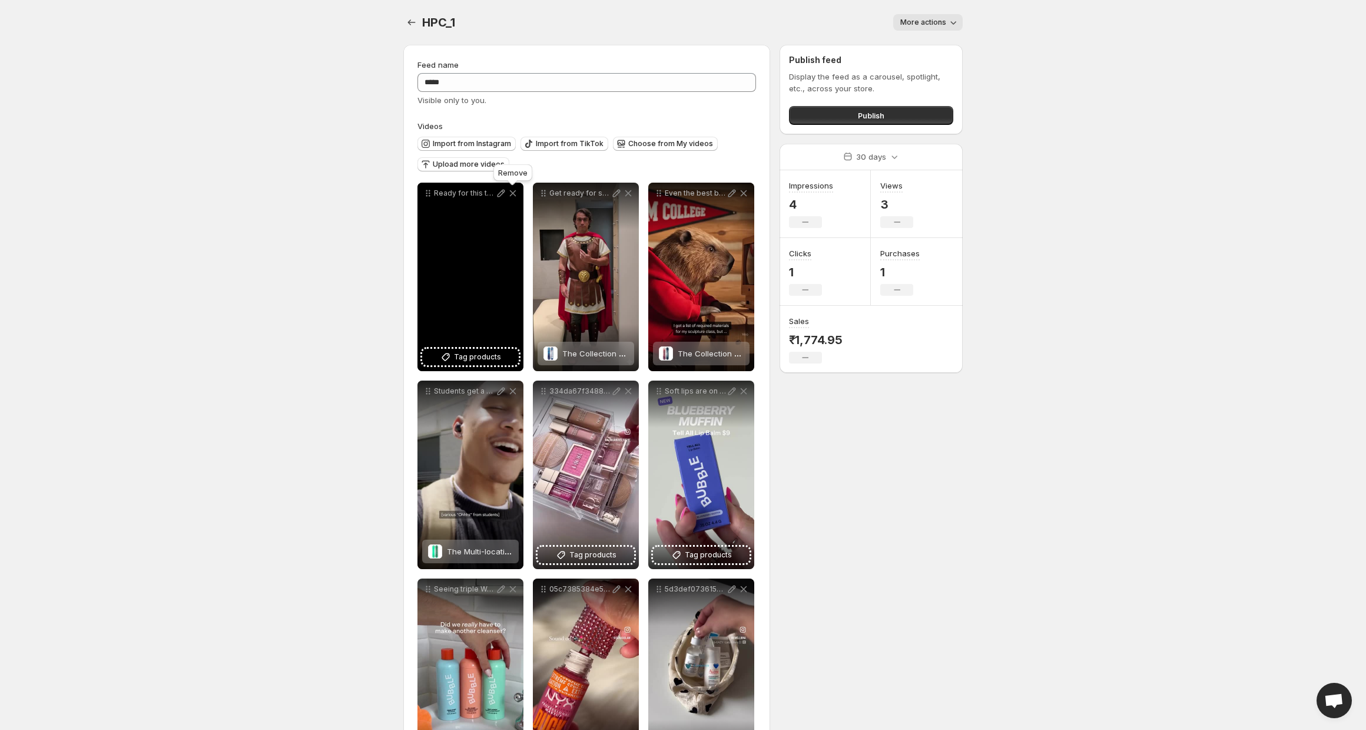
click at [518, 193] on icon at bounding box center [513, 193] width 12 height 12
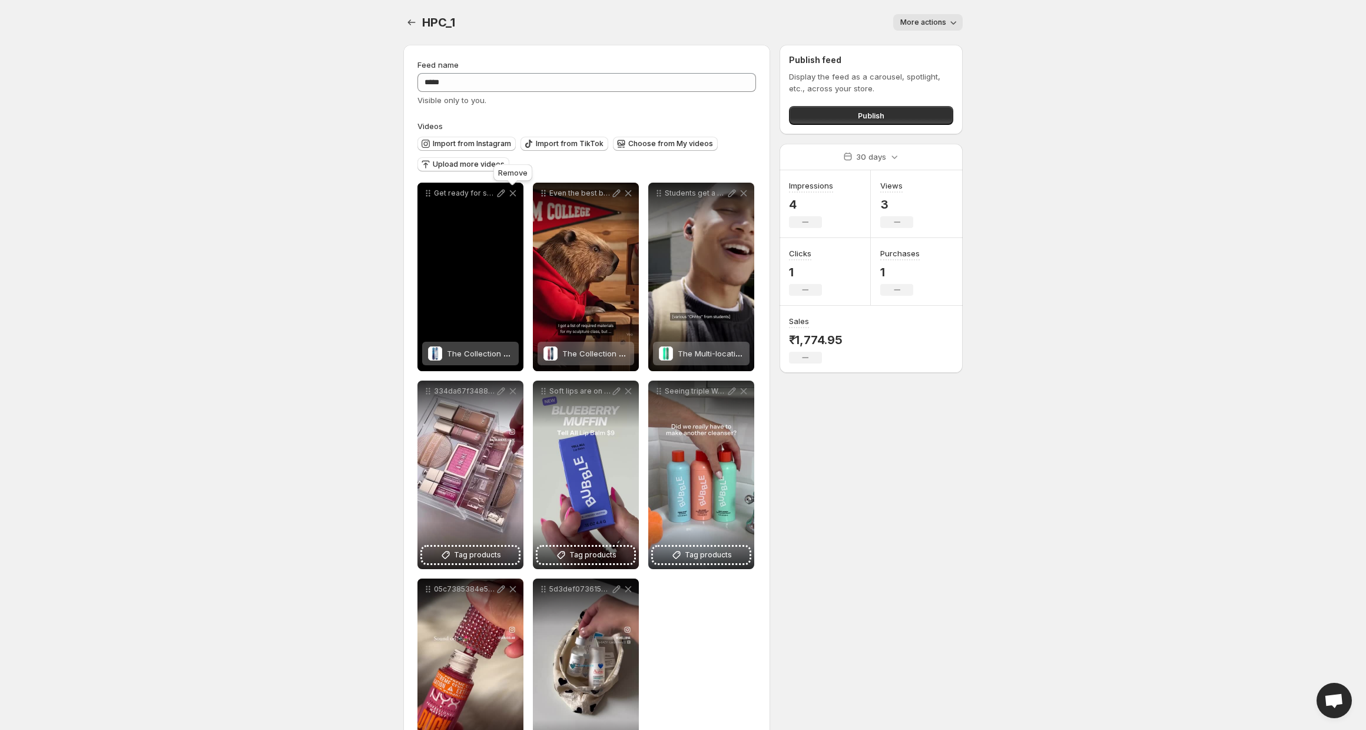
click at [518, 193] on icon at bounding box center [513, 193] width 12 height 12
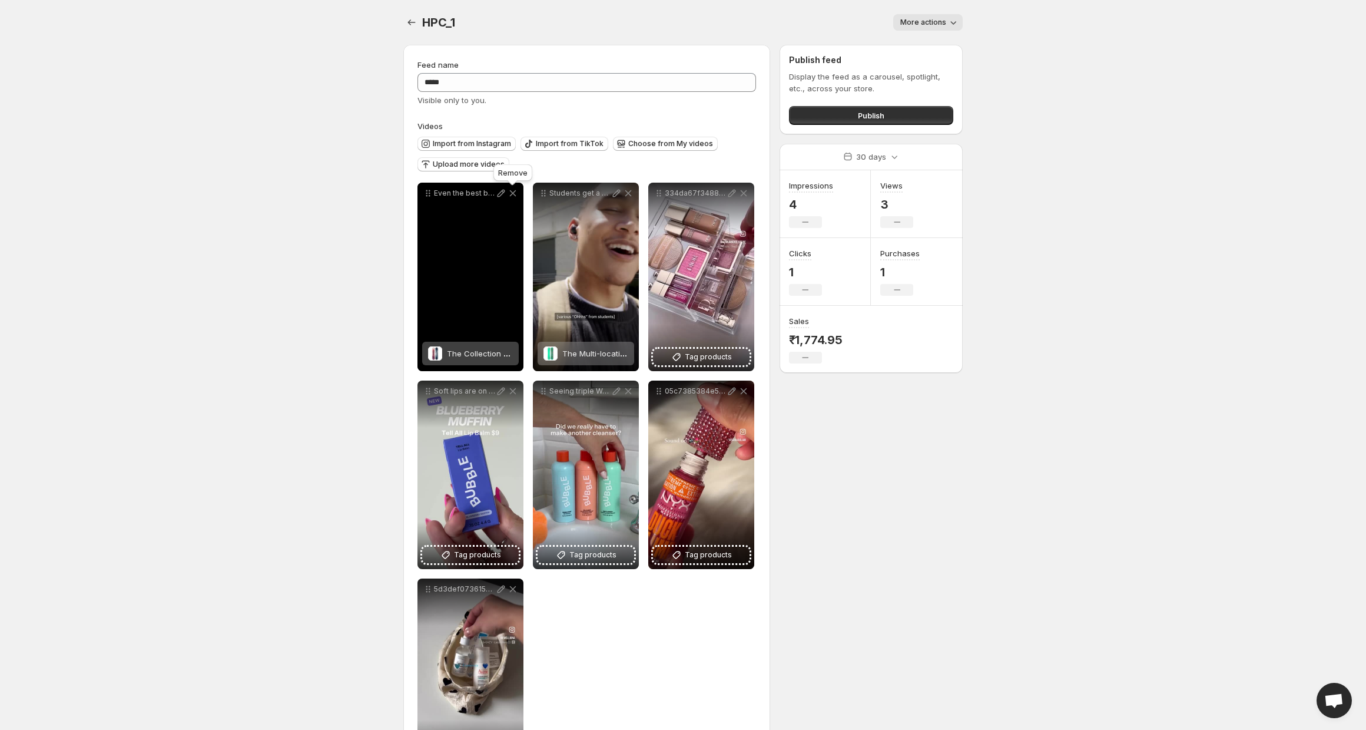
click at [518, 193] on icon at bounding box center [513, 193] width 12 height 12
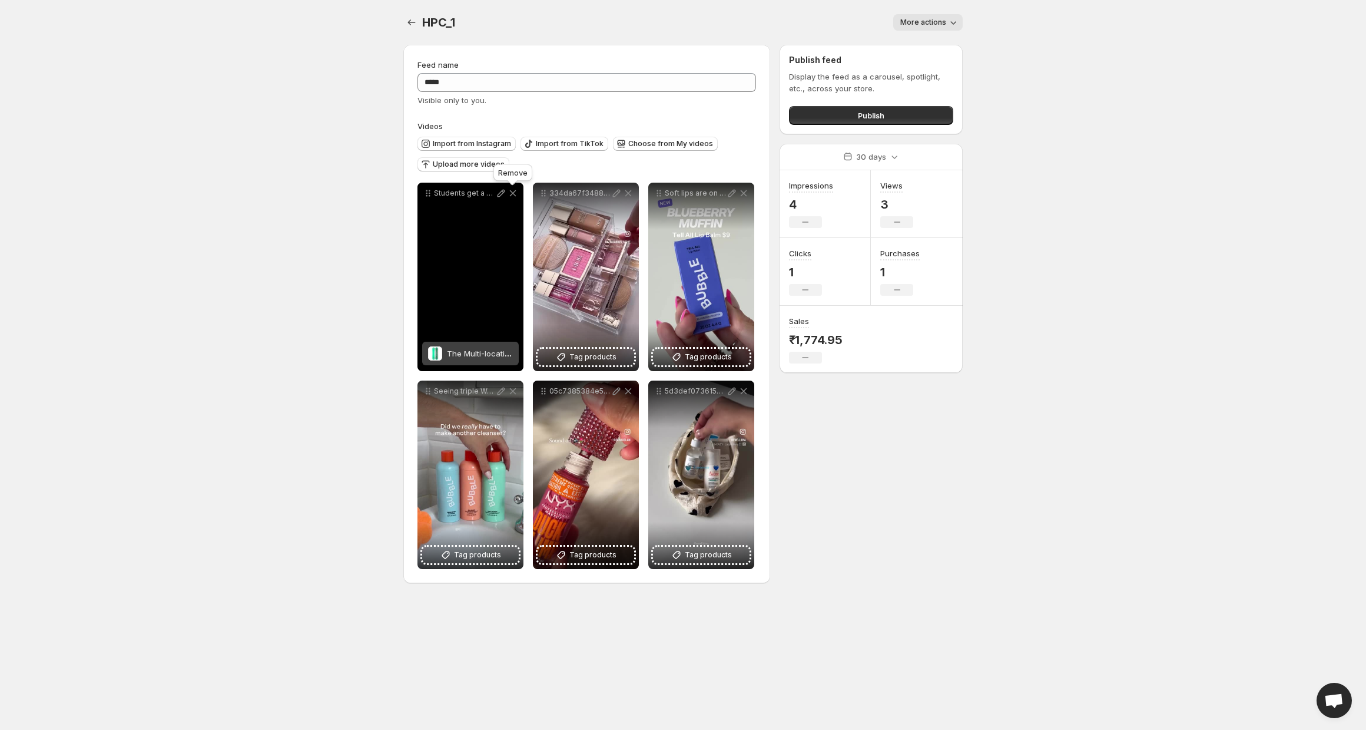
click at [518, 193] on icon at bounding box center [513, 193] width 12 height 12
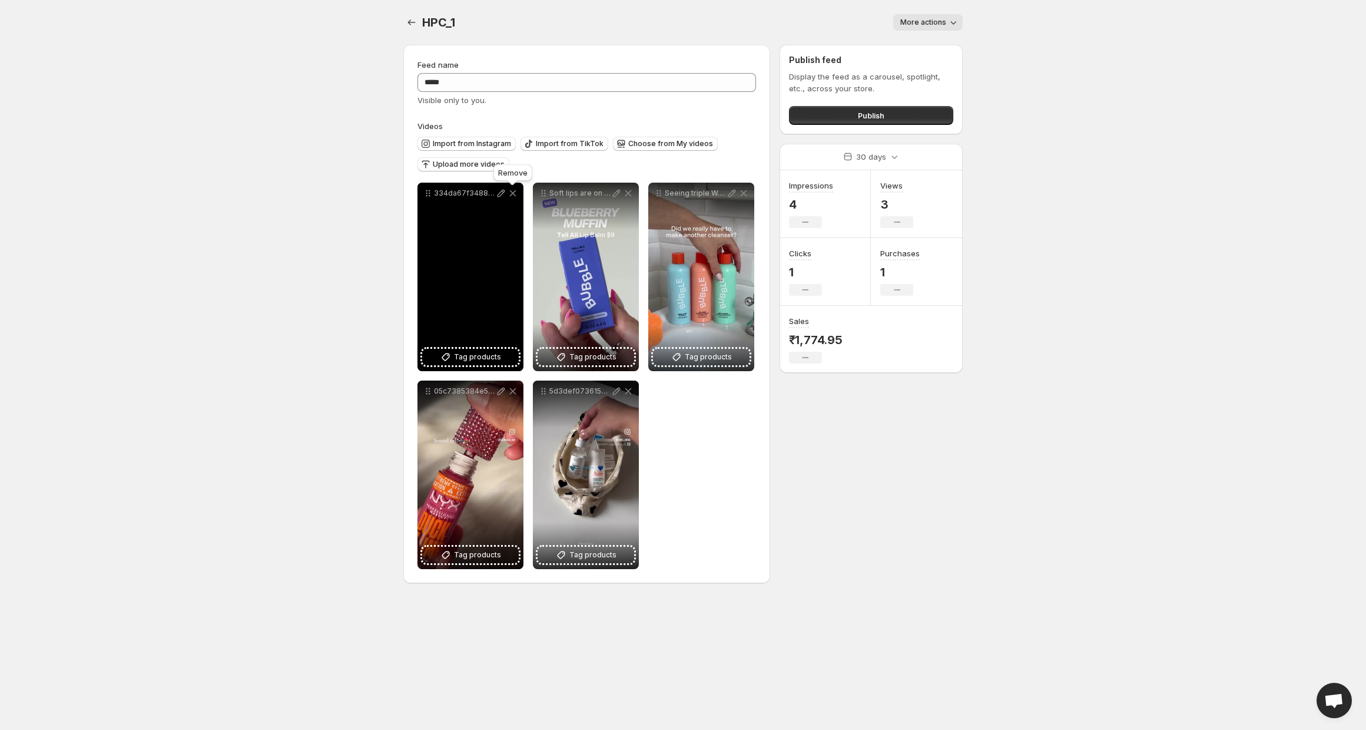
click at [518, 193] on icon at bounding box center [513, 193] width 12 height 12
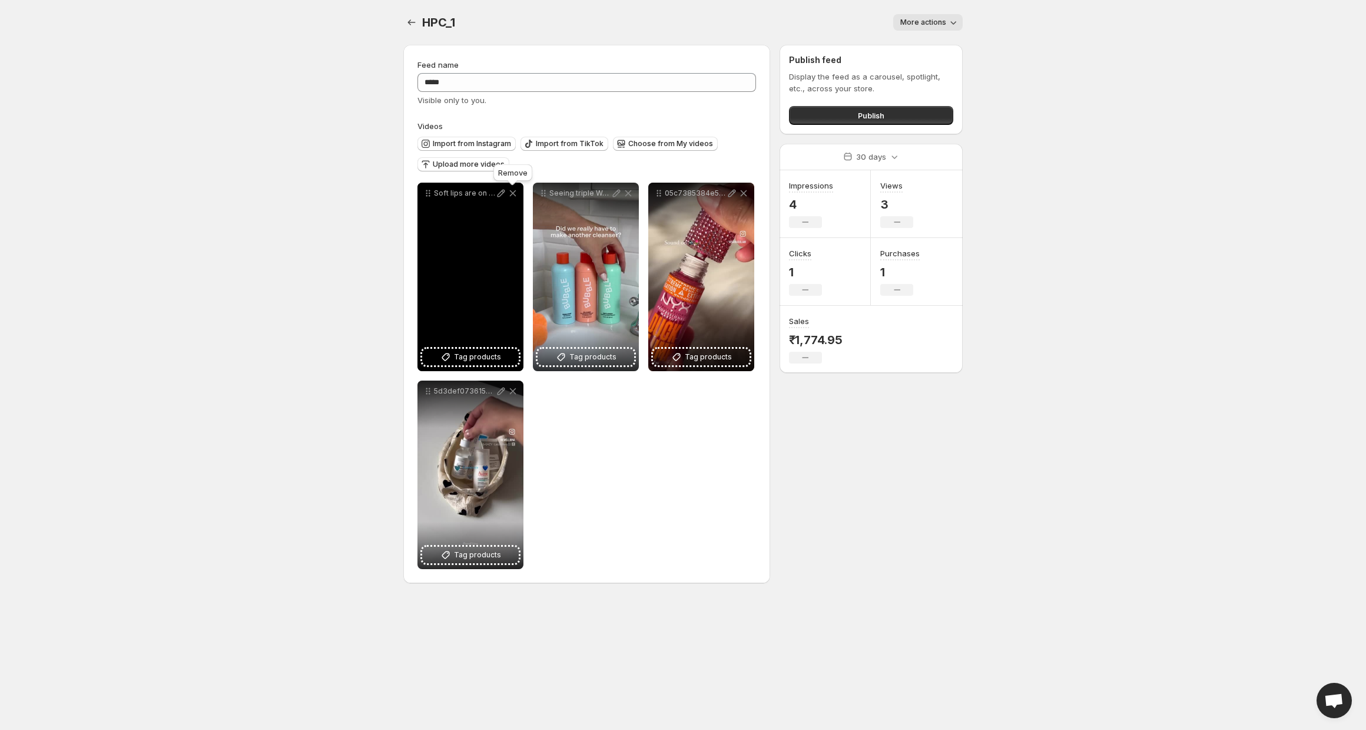
click at [518, 193] on icon at bounding box center [513, 193] width 12 height 12
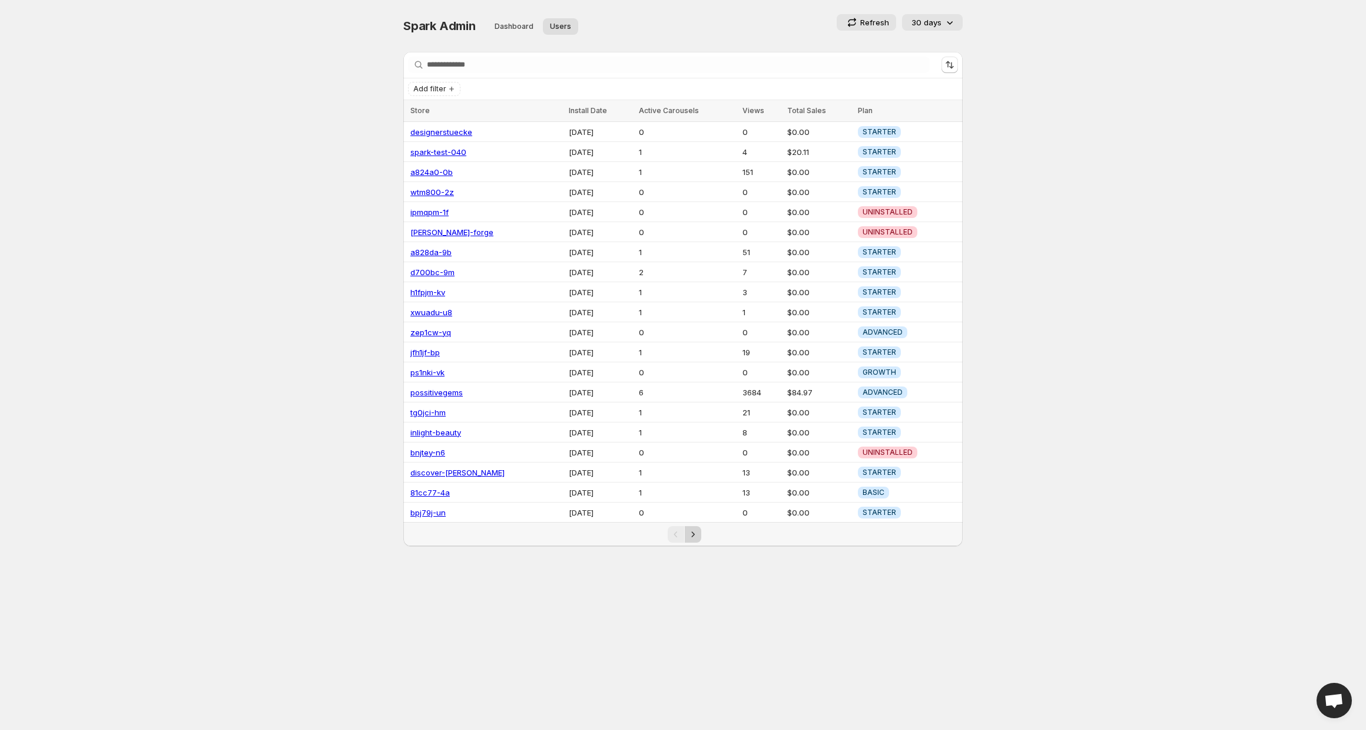
click at [697, 529] on icon "Next" at bounding box center [693, 534] width 12 height 12
